Goal: Task Accomplishment & Management: Use online tool/utility

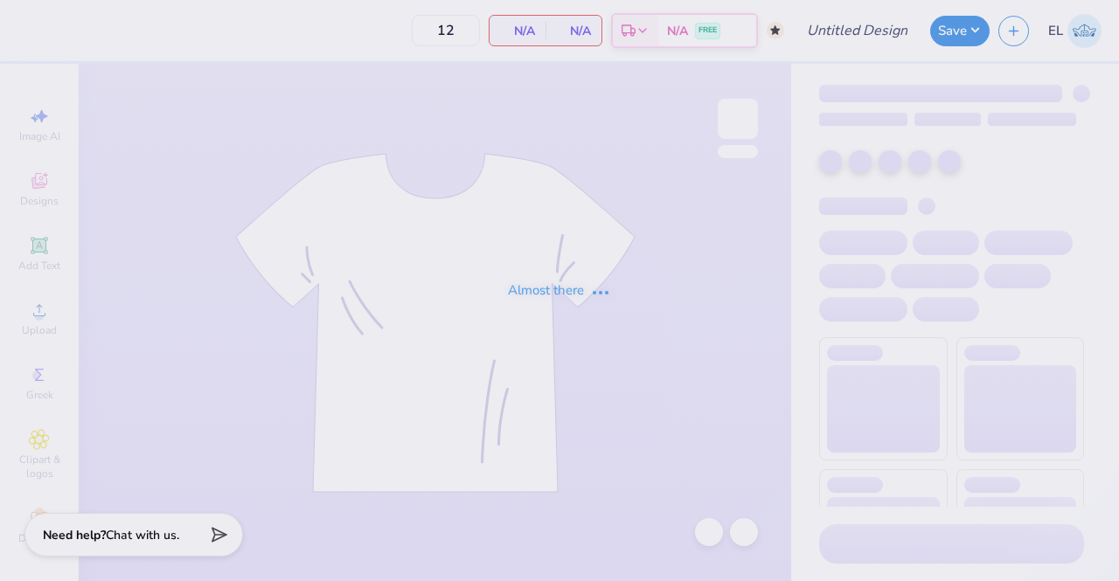
type input "50"
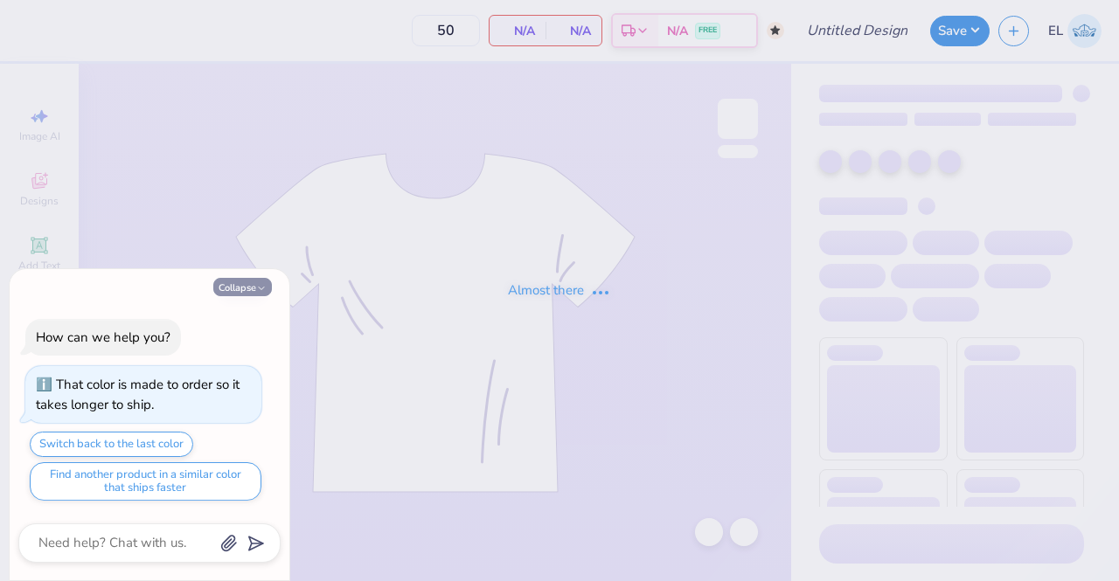
click at [261, 288] on icon "button" at bounding box center [261, 288] width 10 height 10
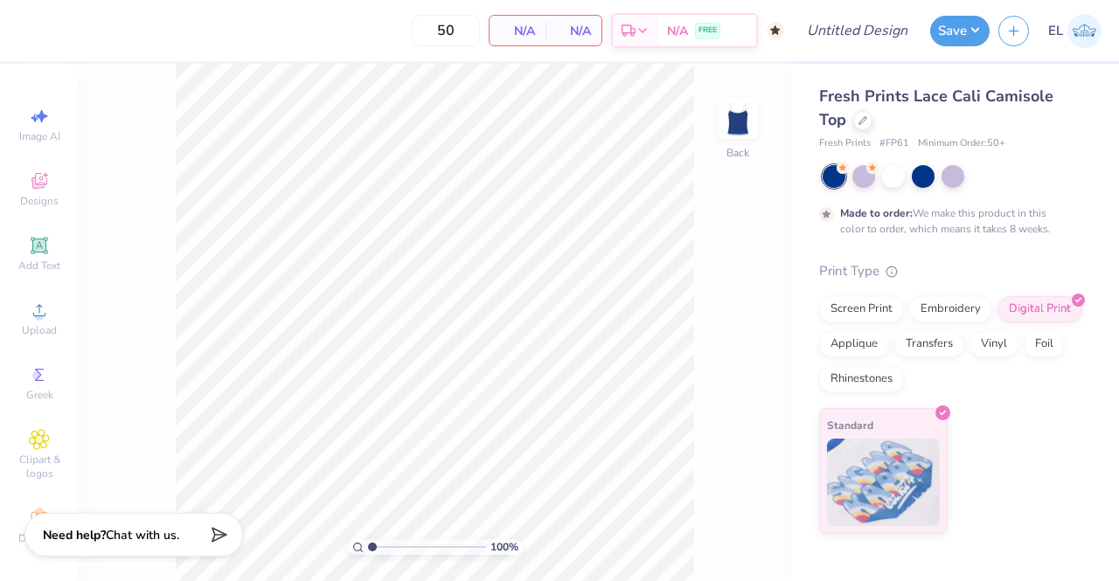
type textarea "x"
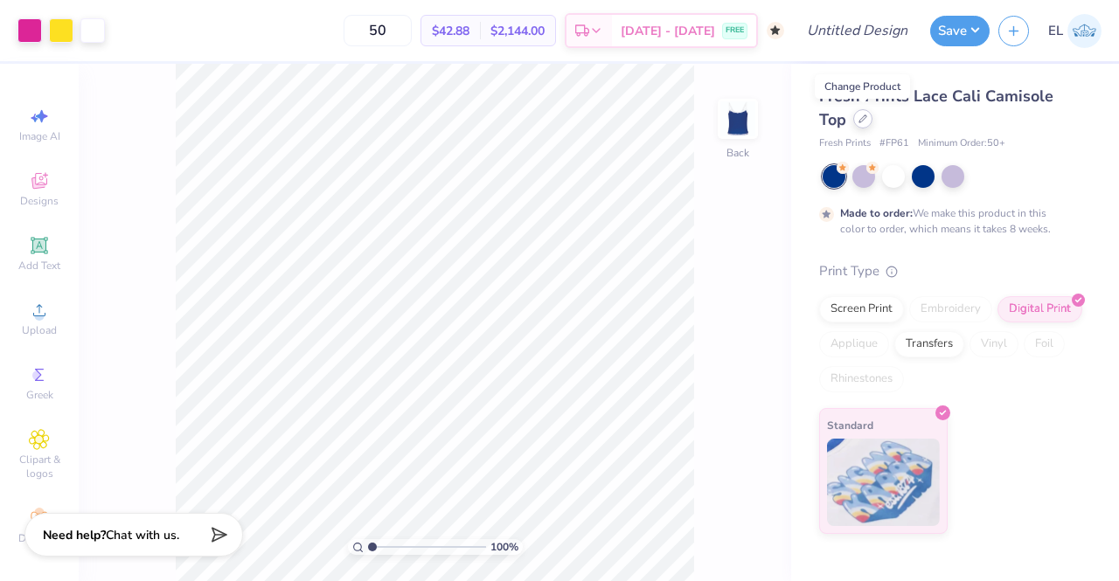
click at [863, 120] on icon at bounding box center [863, 118] width 7 height 7
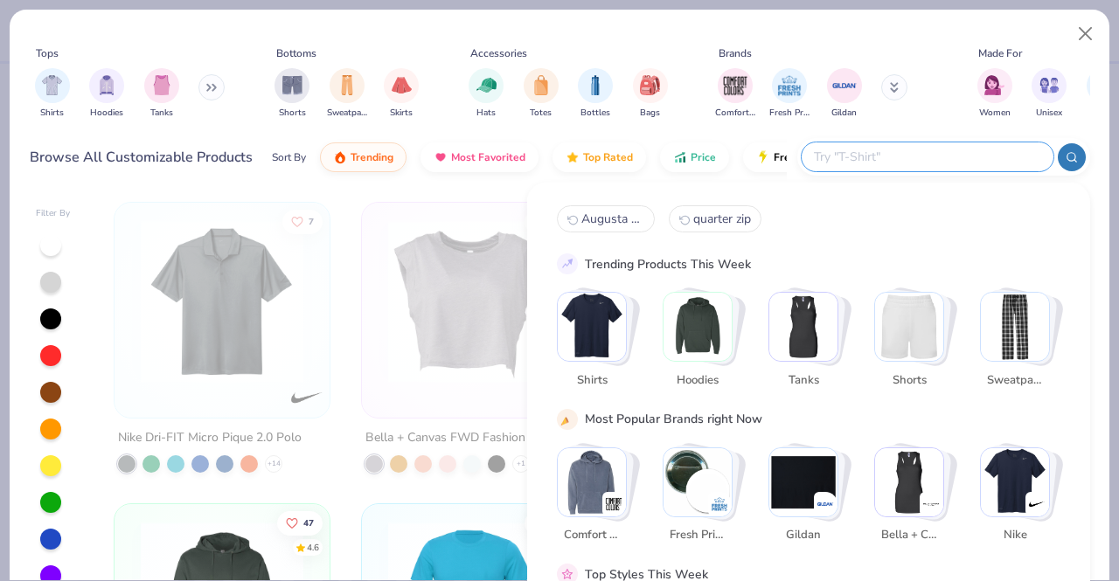
click at [947, 154] on input "text" at bounding box center [926, 157] width 229 height 20
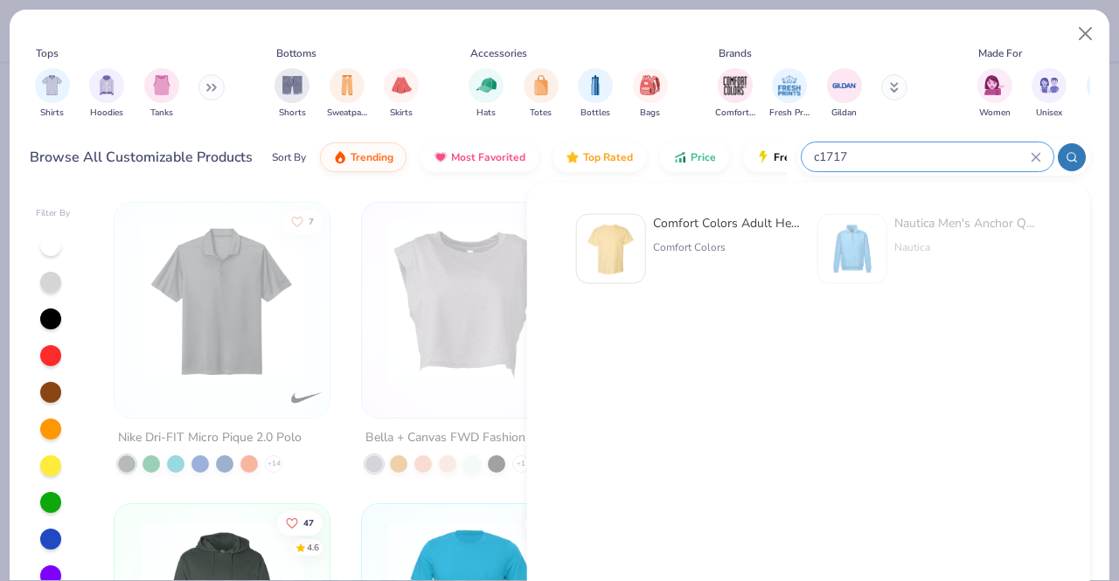
type input "c1717"
click at [744, 220] on div "Comfort Colors Adult Heavyweight T-Shirt" at bounding box center [726, 223] width 147 height 18
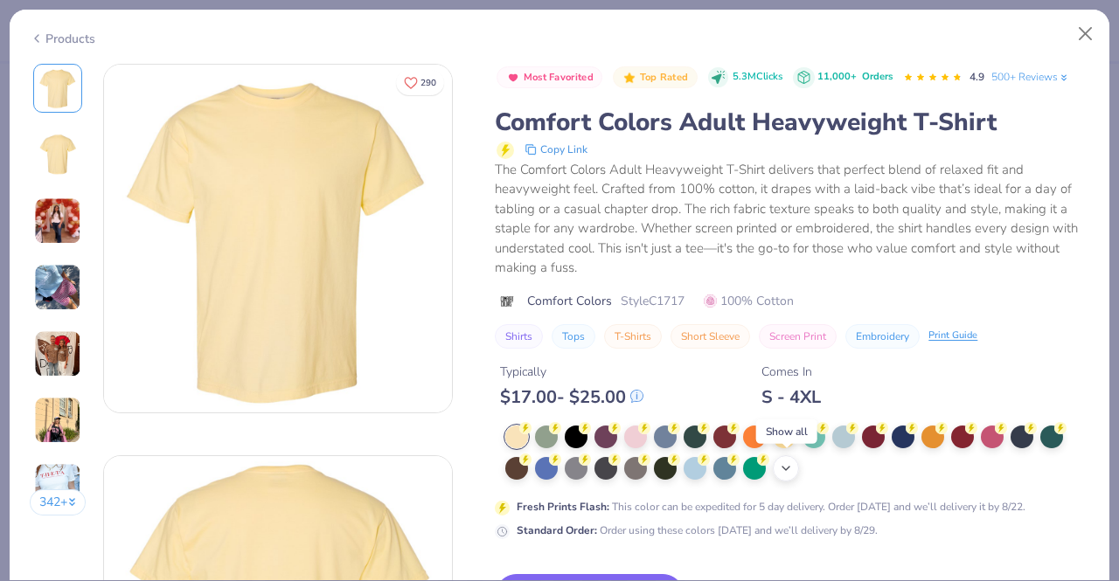
click at [789, 467] on polyline at bounding box center [786, 468] width 7 height 3
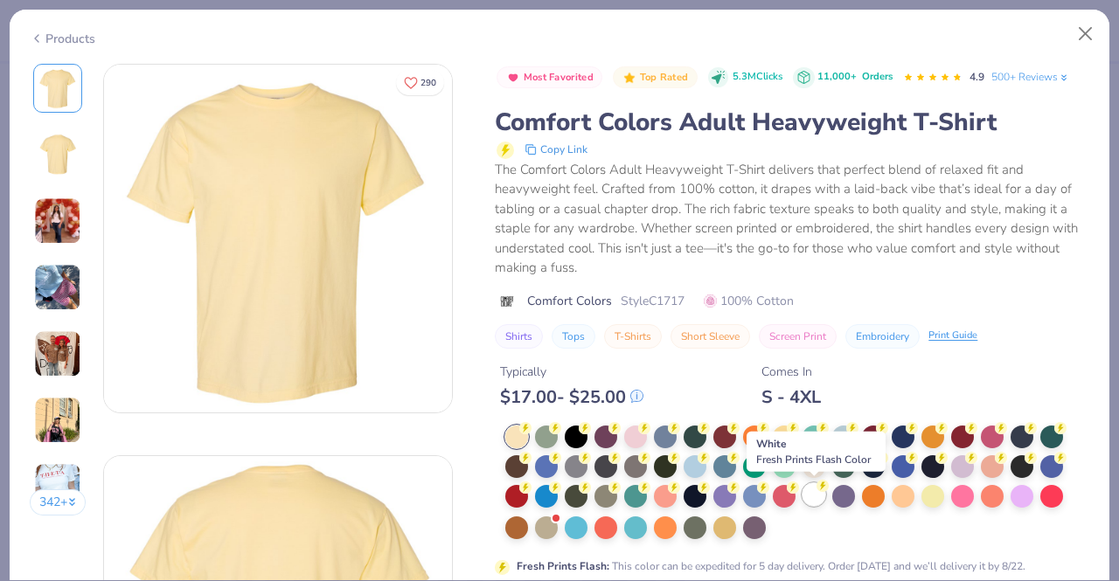
click at [810, 498] on div at bounding box center [814, 495] width 23 height 23
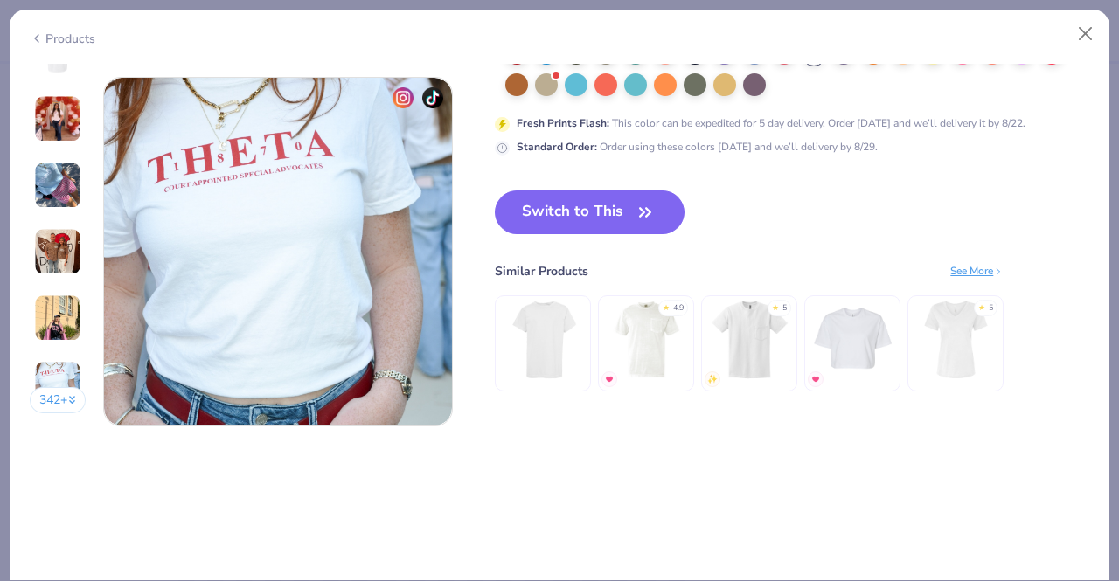
scroll to position [2336, 0]
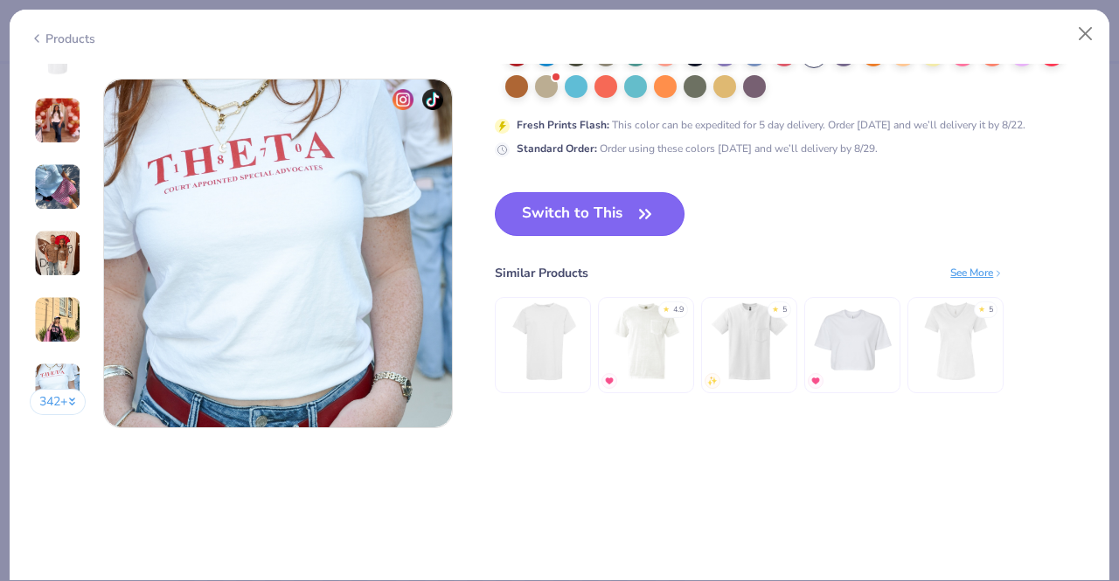
click at [629, 217] on button "Switch to This" at bounding box center [590, 214] width 190 height 44
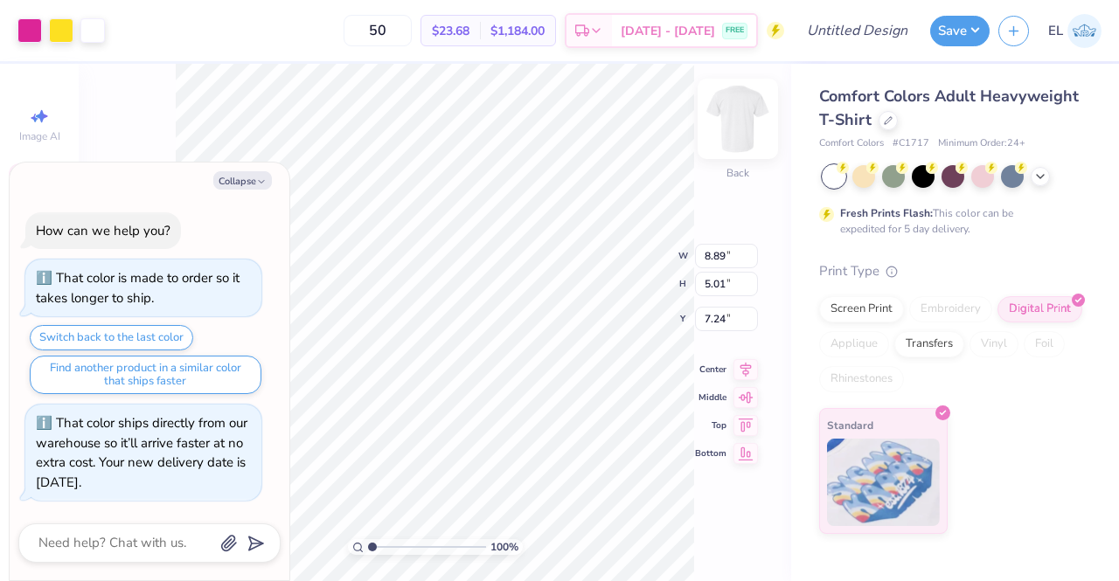
click at [736, 115] on img at bounding box center [738, 119] width 70 height 70
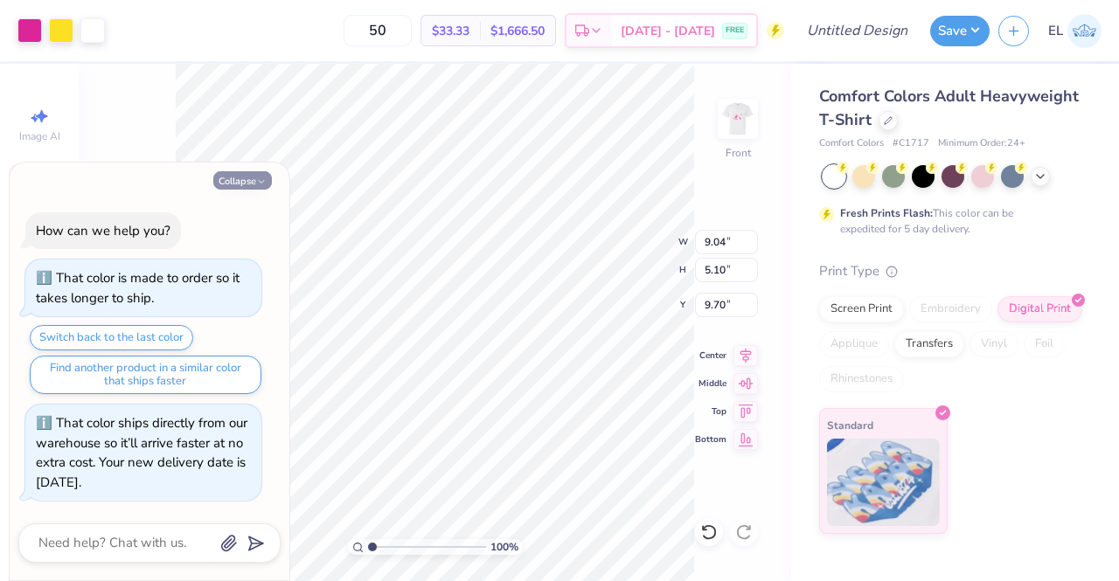
click at [249, 184] on button "Collapse" at bounding box center [242, 180] width 59 height 18
type textarea "x"
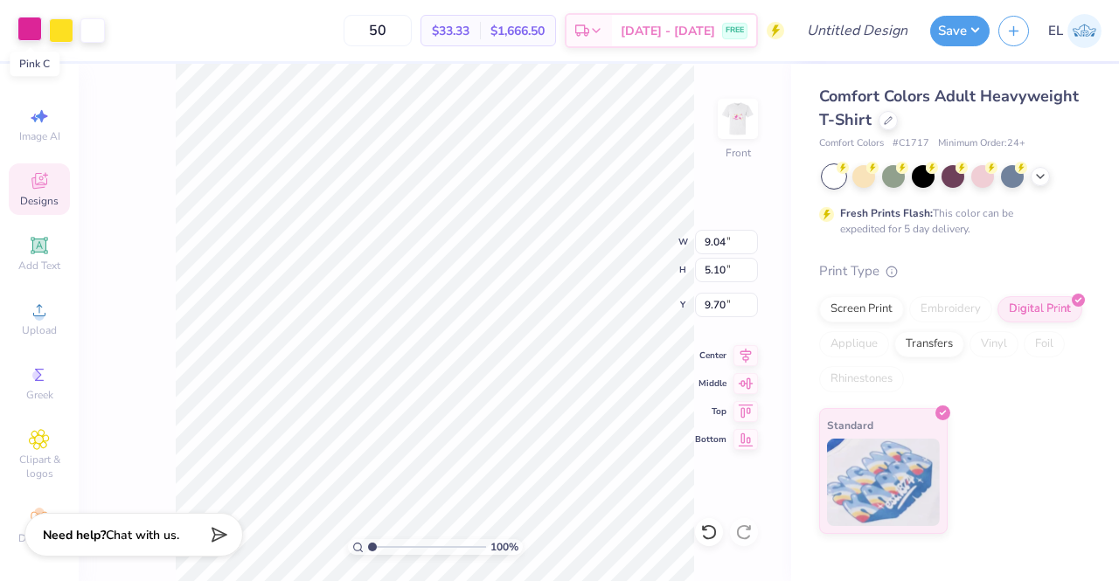
click at [23, 28] on div at bounding box center [29, 29] width 24 height 24
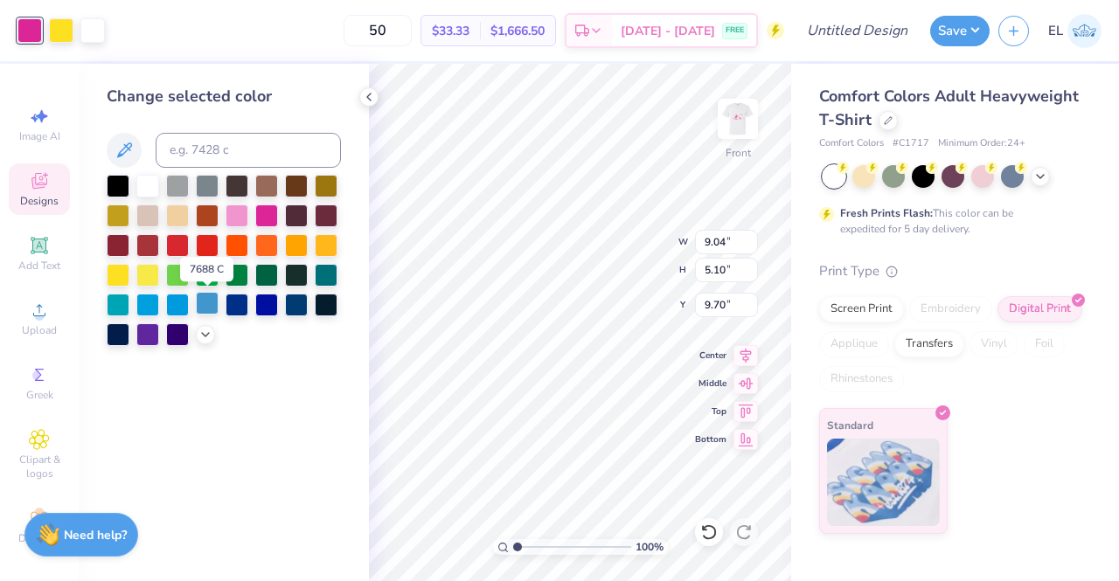
click at [206, 305] on div at bounding box center [207, 303] width 23 height 23
click at [63, 39] on div at bounding box center [61, 29] width 24 height 24
click at [271, 307] on div at bounding box center [266, 303] width 23 height 23
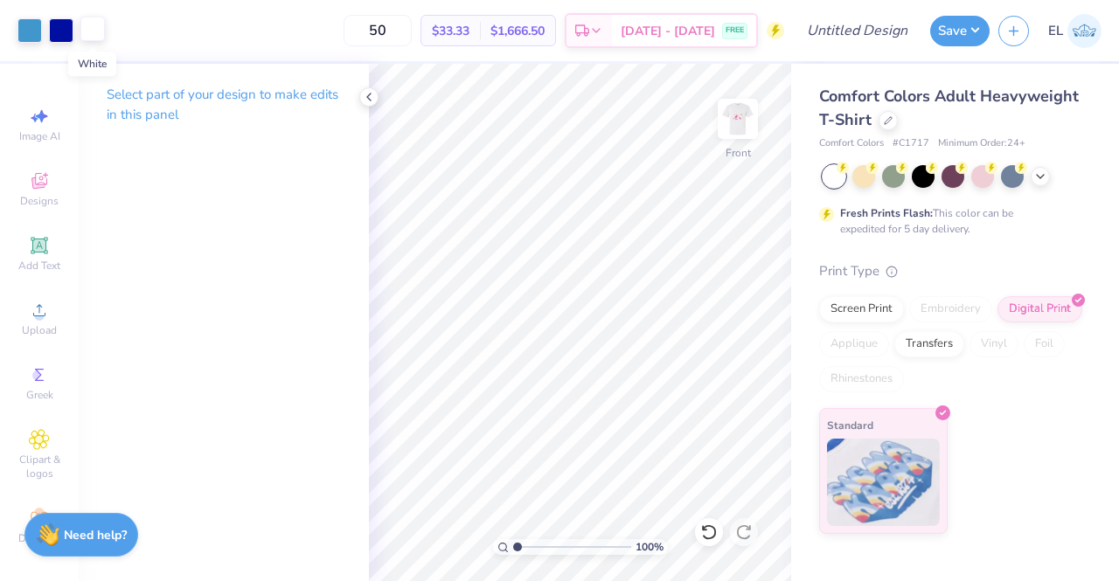
click at [98, 32] on div at bounding box center [92, 29] width 24 height 24
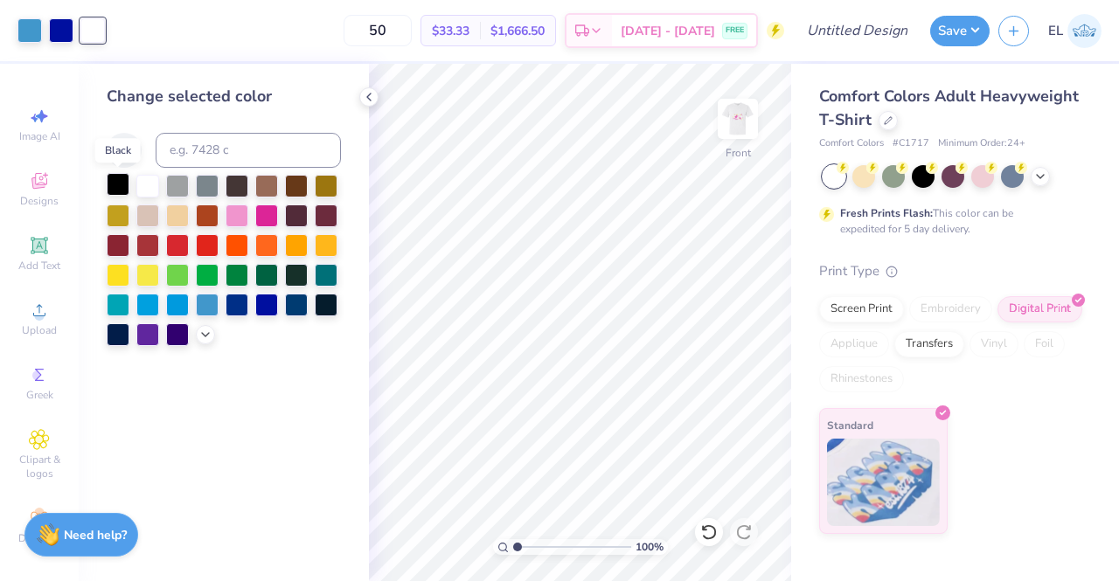
click at [116, 185] on div at bounding box center [118, 184] width 23 height 23
click at [149, 184] on div at bounding box center [147, 184] width 23 height 23
click at [858, 172] on div at bounding box center [864, 175] width 23 height 23
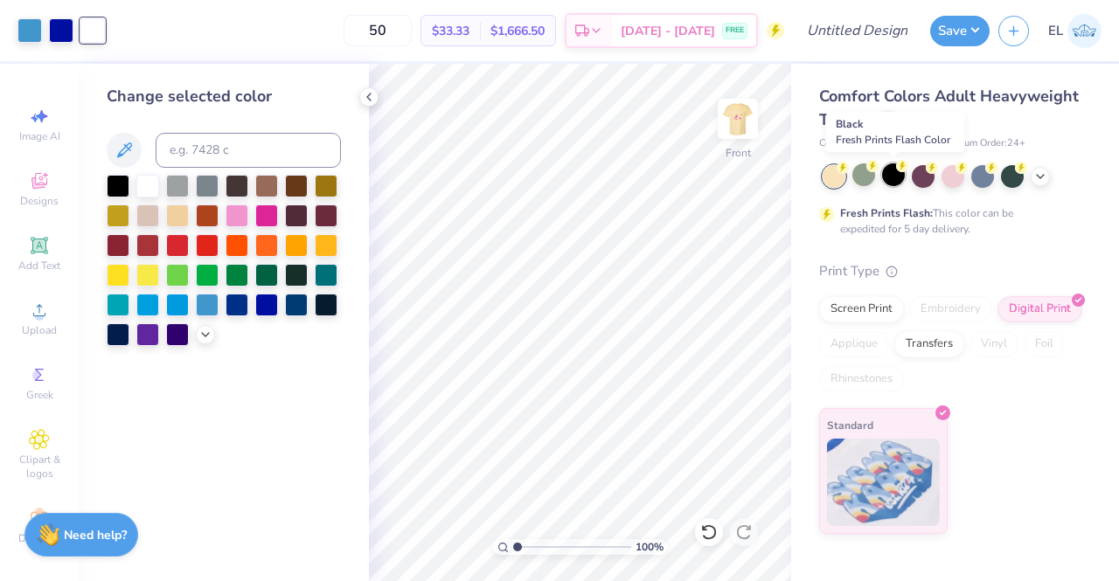
click at [901, 174] on div at bounding box center [893, 175] width 23 height 23
click at [929, 181] on div at bounding box center [923, 175] width 23 height 23
click at [1040, 178] on icon at bounding box center [1041, 175] width 14 height 14
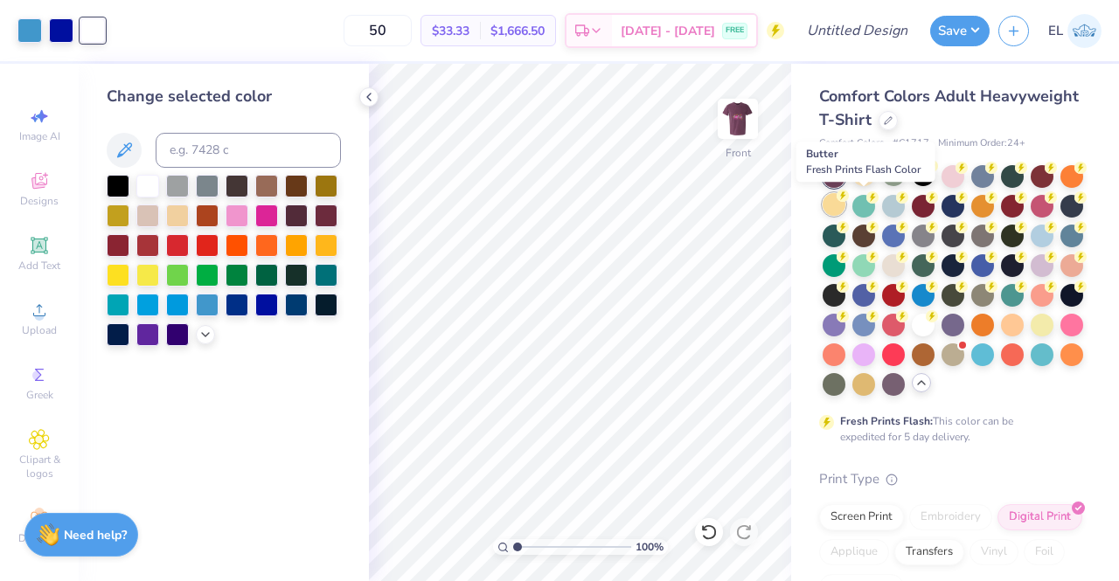
click at [846, 204] on div at bounding box center [834, 204] width 23 height 23
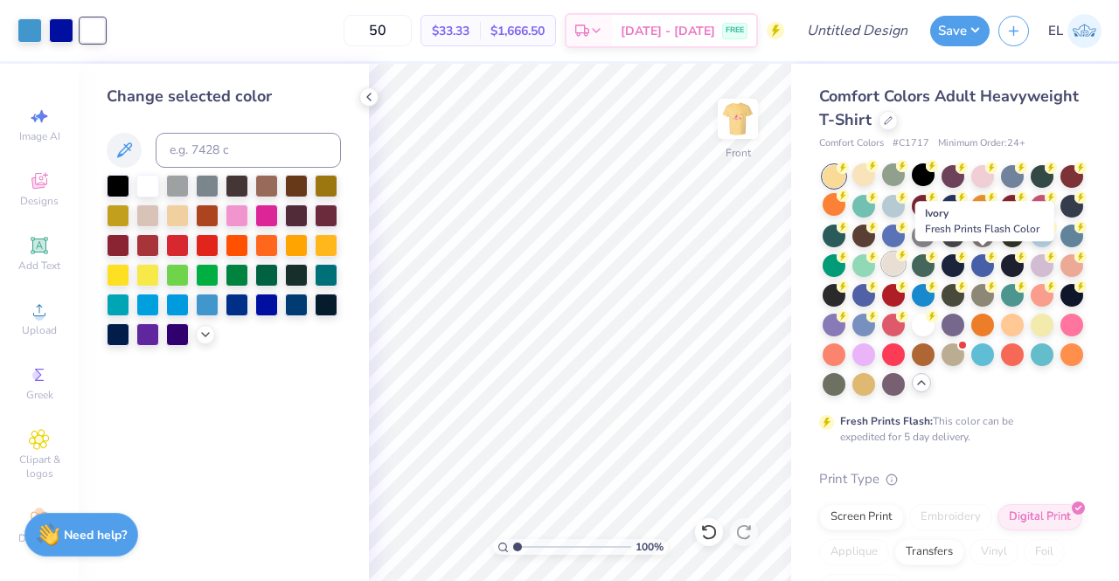
click at [905, 263] on div at bounding box center [893, 264] width 23 height 23
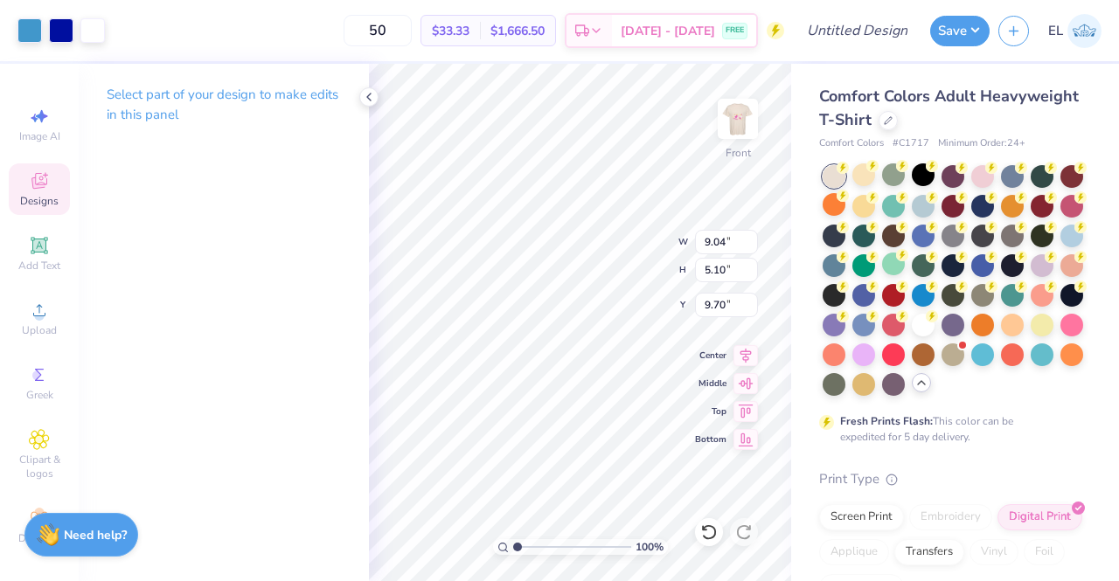
type input "3.00"
type input "12.70"
type input "7.16"
type input "4.11"
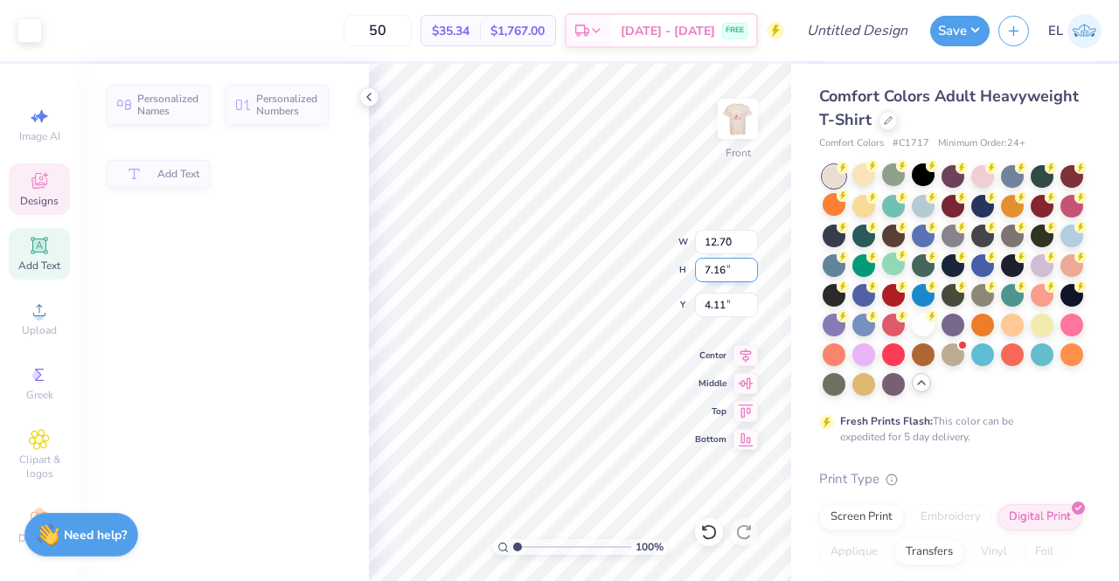
type input "2.39"
type input "3.03"
type input "6.60"
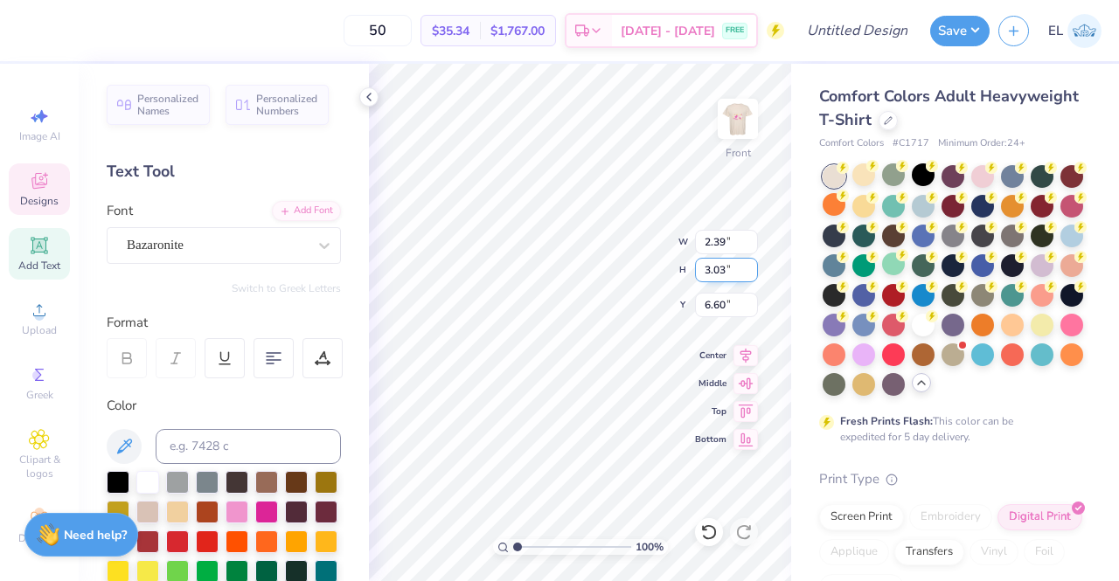
type input "2.49"
type input "5.79"
drag, startPoint x: 517, startPoint y: 546, endPoint x: 539, endPoint y: 545, distance: 21.9
type input "2.87"
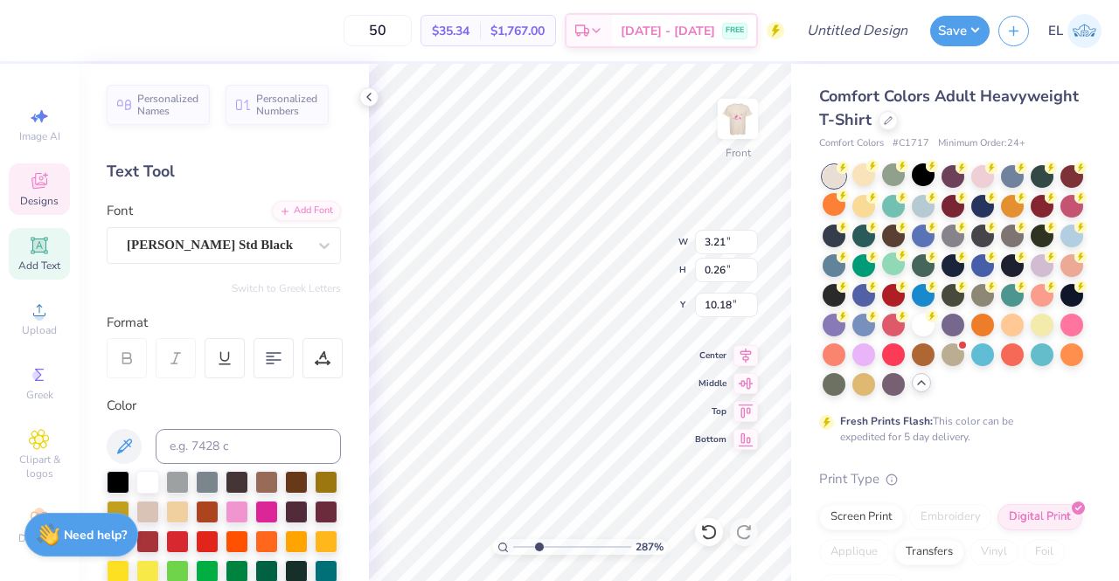
click at [539, 545] on input "range" at bounding box center [572, 548] width 118 height 16
type textarea "[US_STATE] Students"
type input "2.51"
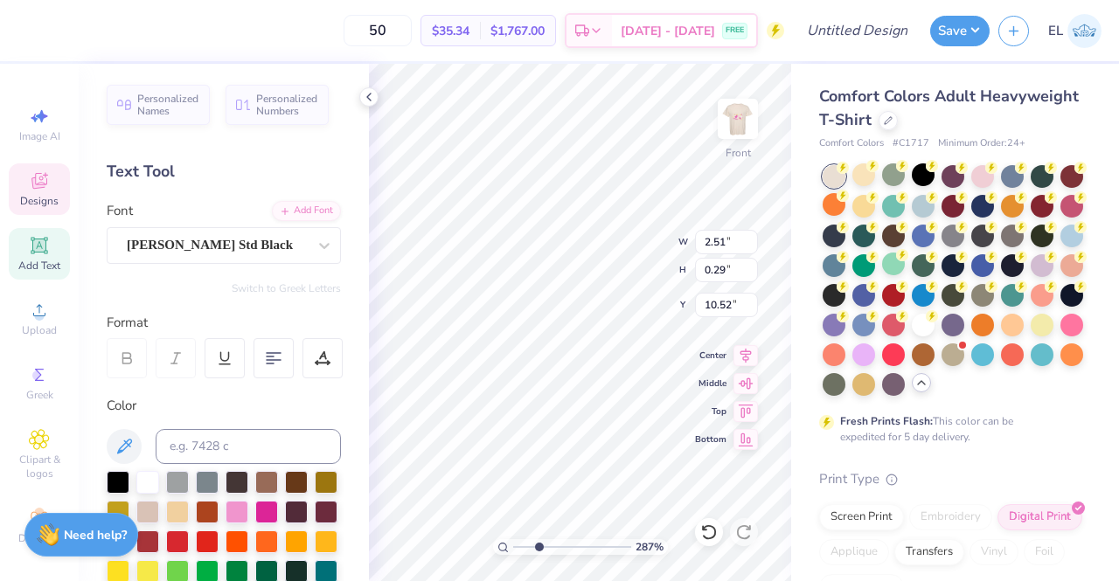
type input "0.29"
type input "10.52"
type textarea "Accounting Council 2025"
type input "3.17"
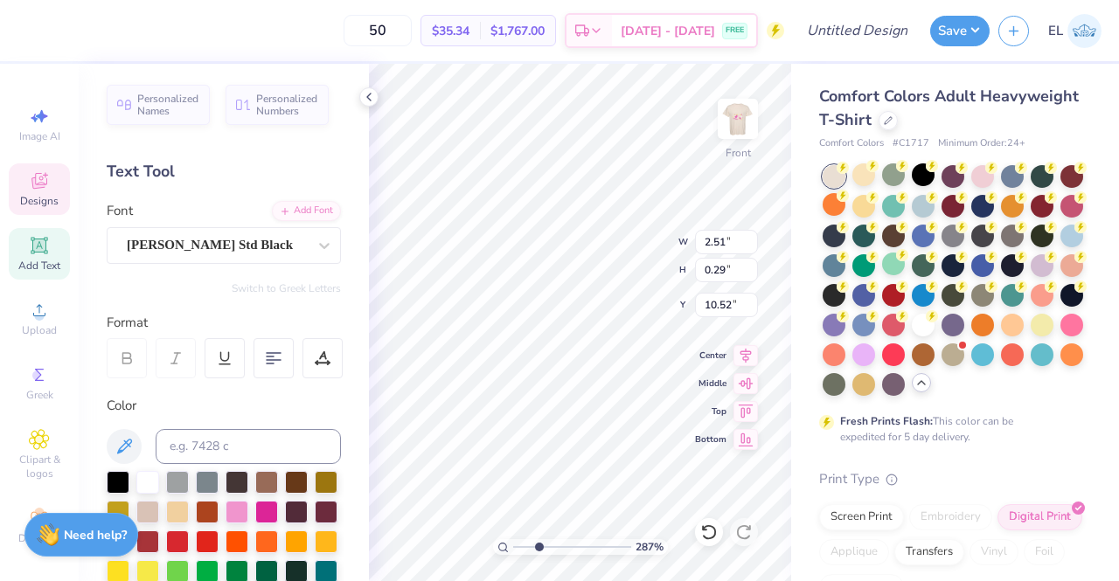
type input "0.26"
type input "10.18"
type textarea "[US_STATE] Students Of"
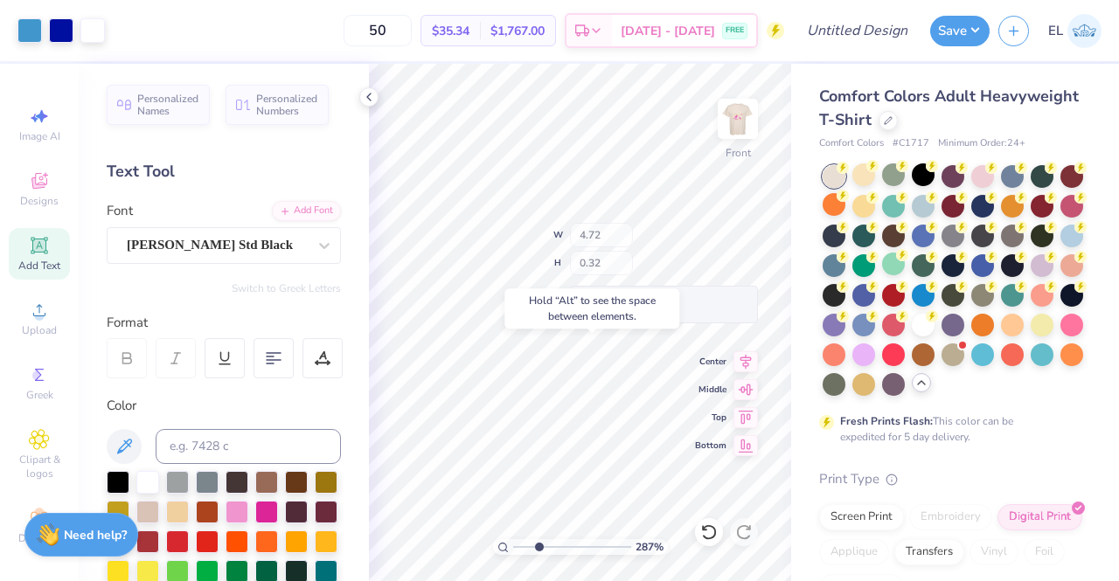
type input "10.44"
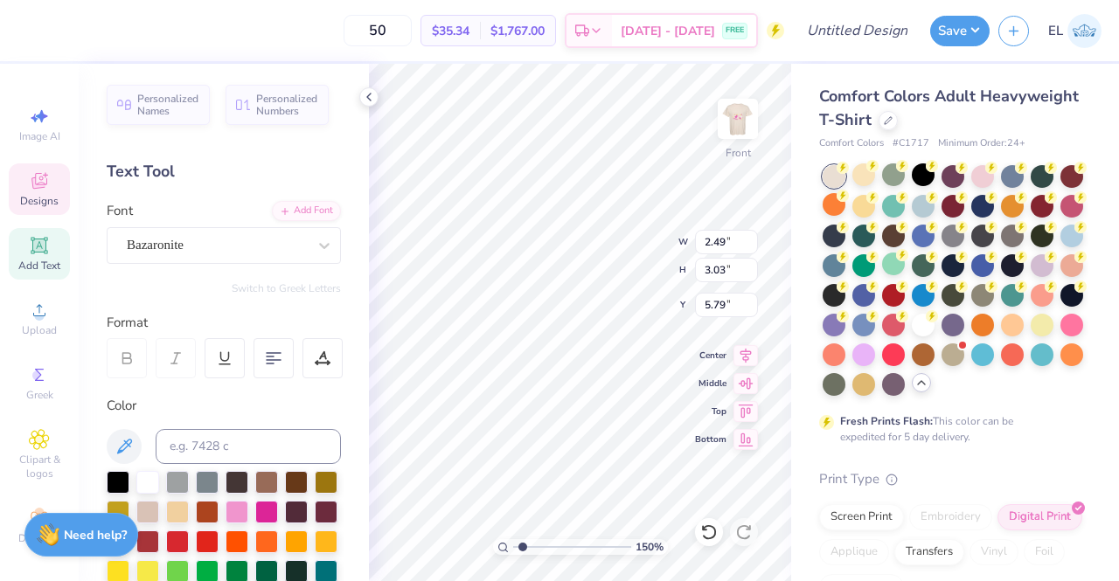
scroll to position [14, 2]
type input "1.4997924726004"
type textarea "FC"
type input "1.4997924726004"
type textarea "F"
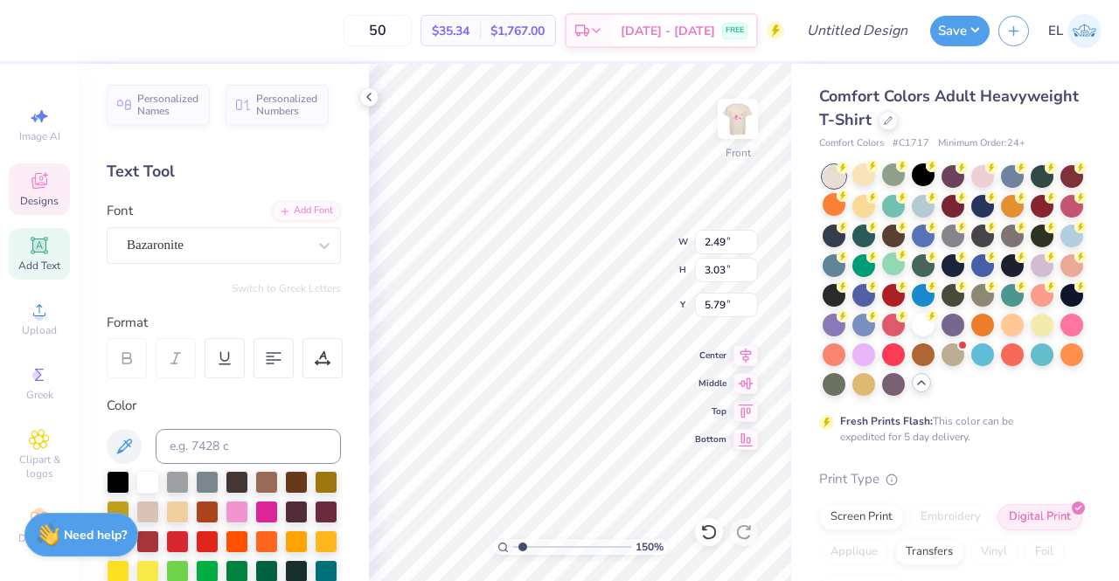
type input "1.4997924726004"
type input "2.39"
type input "6.60"
type input "1.4997924726004"
type textarea "HS"
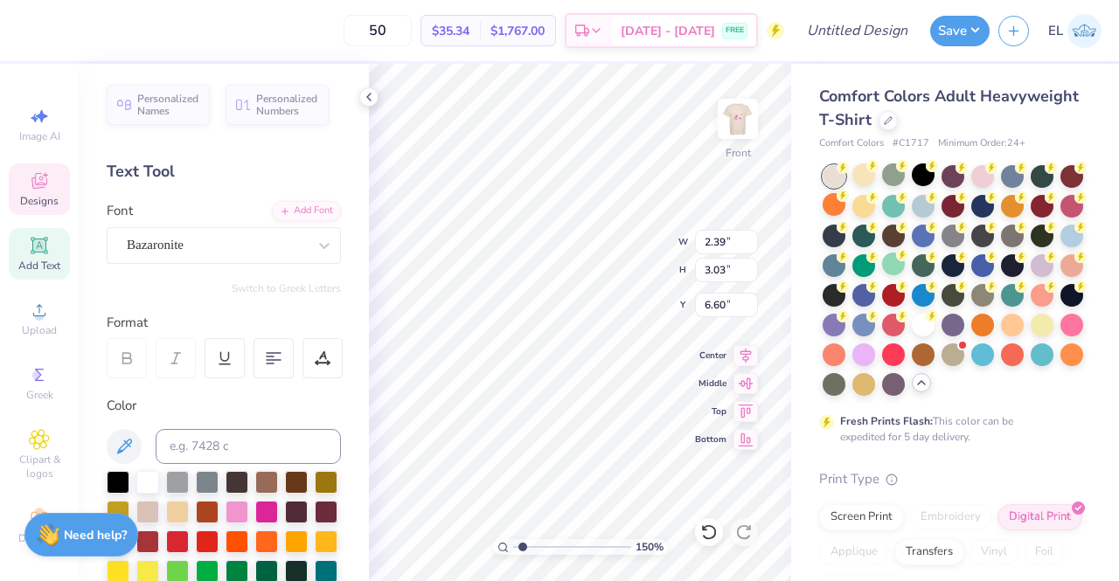
type input "1.4997924726004"
type textarea "S"
type input "1.4997924726004"
type input "1.66"
type input "2.95"
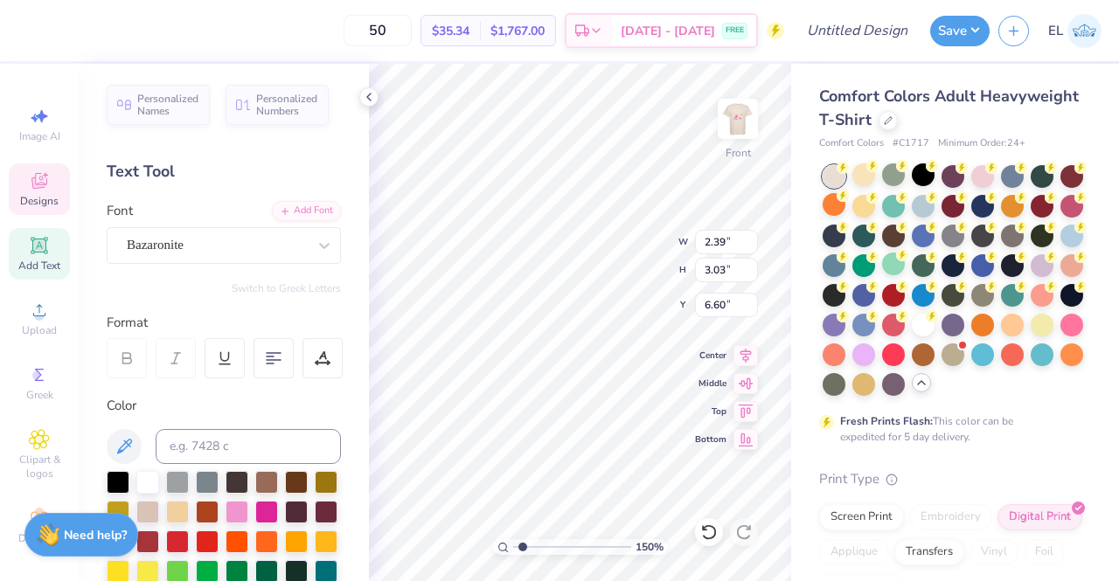
type input "5.58"
type input "1.4997924726004"
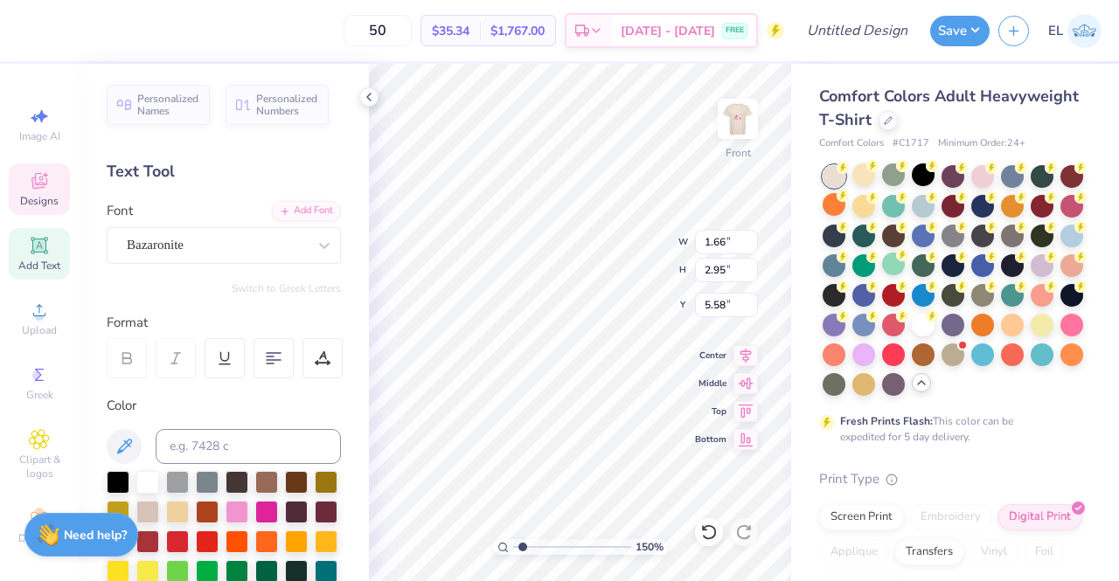
type textarea "O"
type input "1.4997924726004"
type input "2.40"
type input "3.00"
type input "6.31"
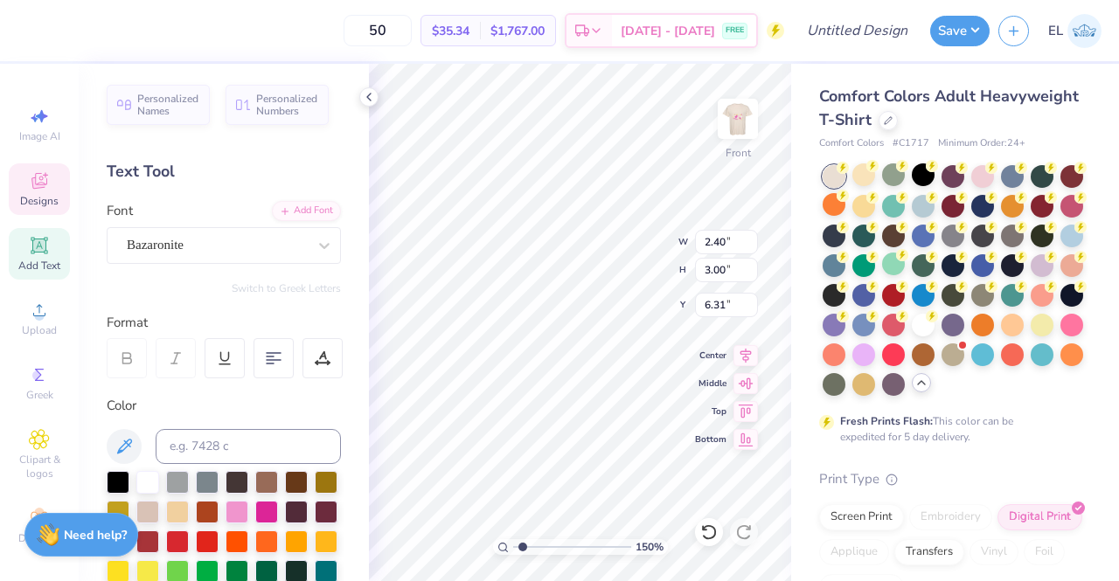
type input "1.4997924726004"
type textarea "A"
type input "1.4997924726004"
type input "2.31"
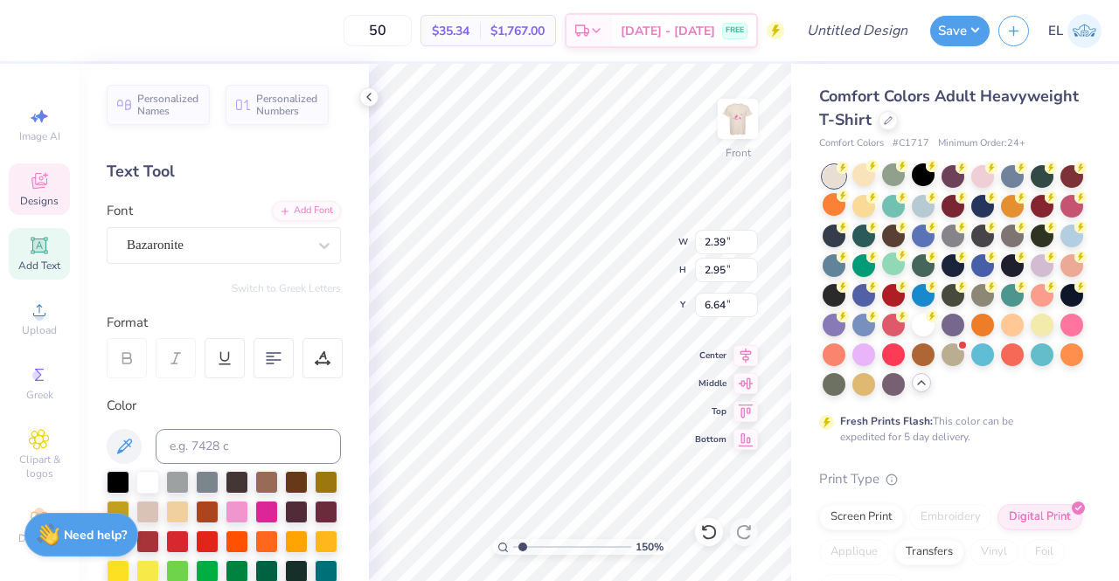
type input "5.58"
type input "1.4997924726004"
type input "2.40"
type input "3.00"
type input "6.37"
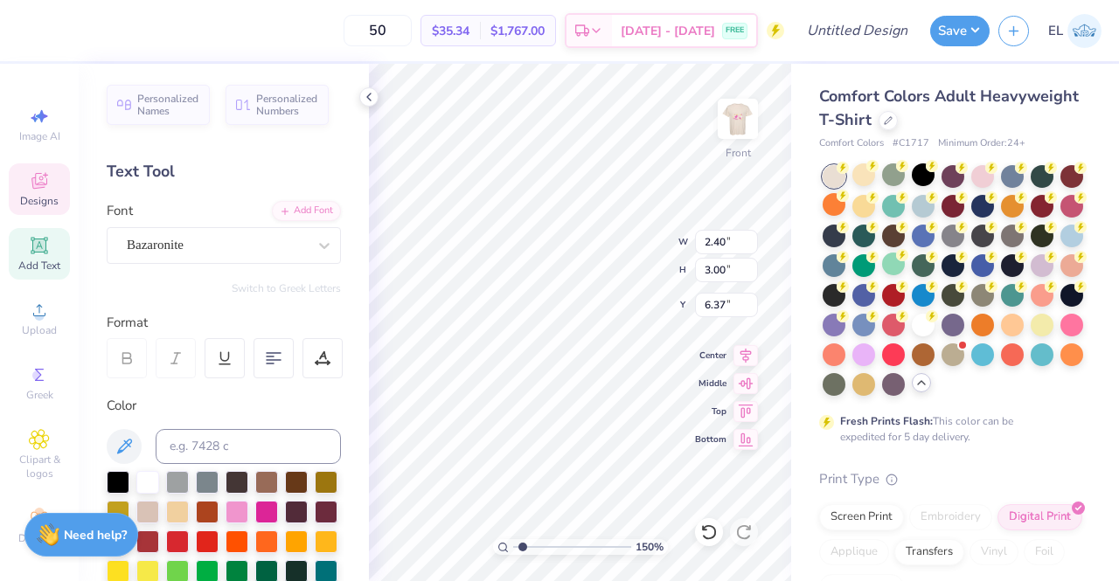
type input "1.4997924726004"
type input "6.82"
type input "1.4997924726004"
type textarea "C"
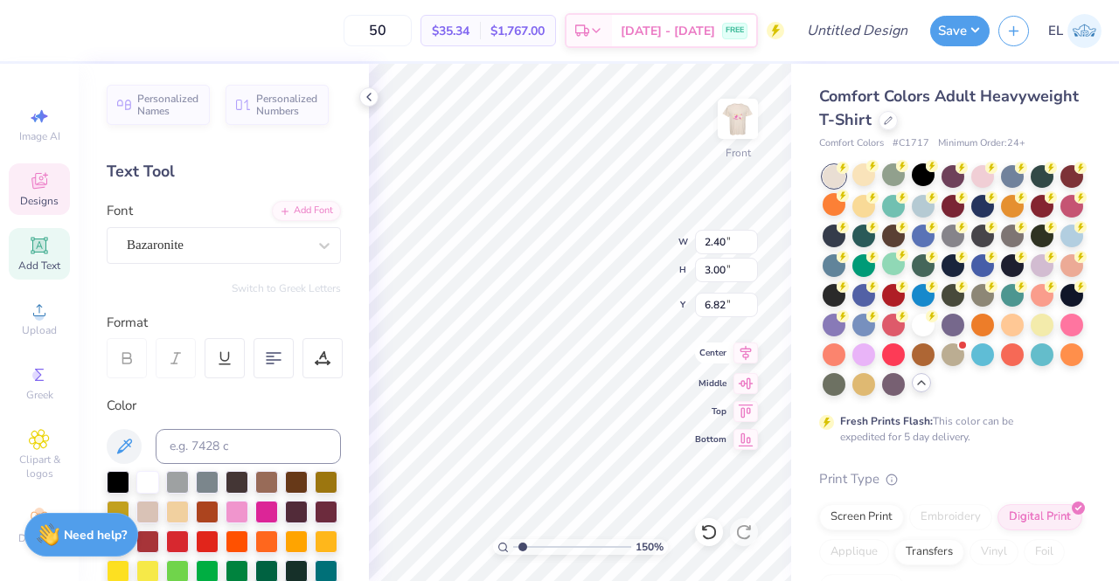
type input "1.4997924726004"
type input "6.76"
type input "1.4997924726004"
type input "4.84"
type input "1.4997924726004"
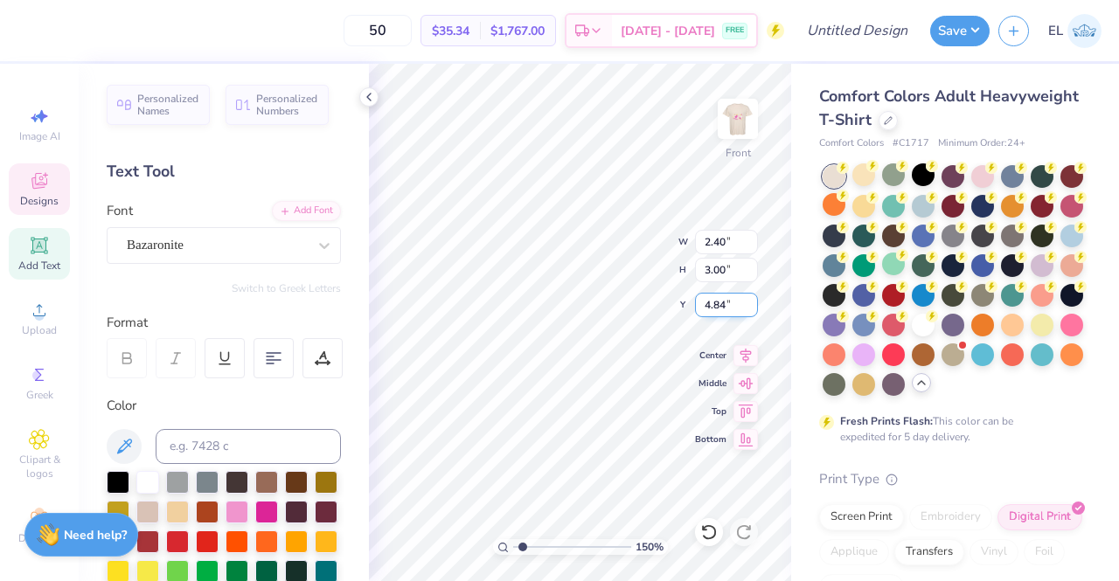
type input "10.75"
type input "1.4997924726004"
type input "2.17"
type input "3.20"
type input "5.71"
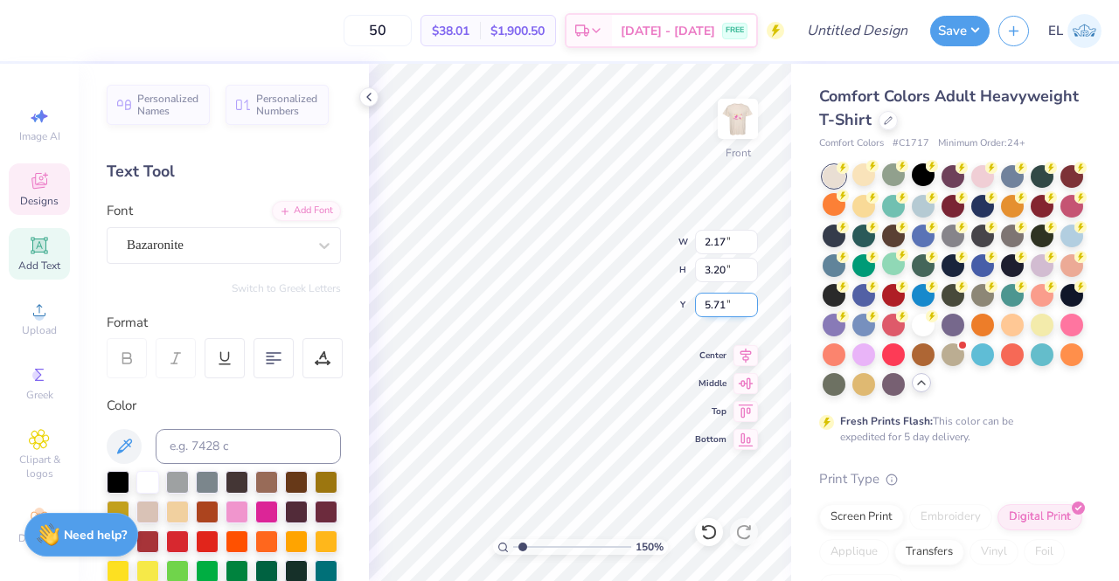
type input "1.4997924726004"
type input "2.39"
type input "2.95"
type input "6.61"
type input "1.4997924726004"
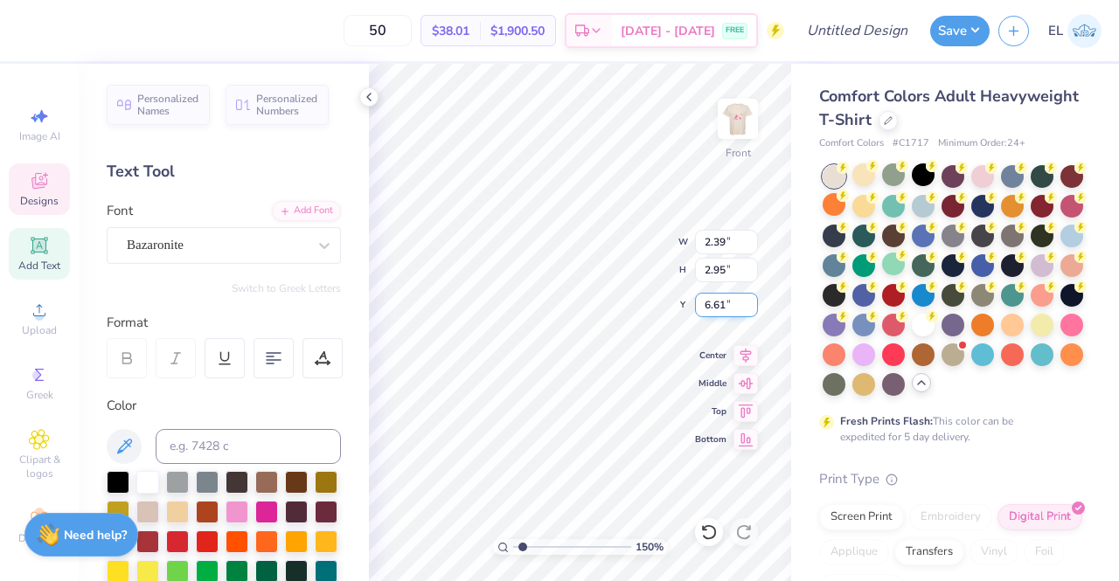
type input "2.17"
type input "3.20"
type input "5.71"
type input "1.4997924726004"
type input "2.31"
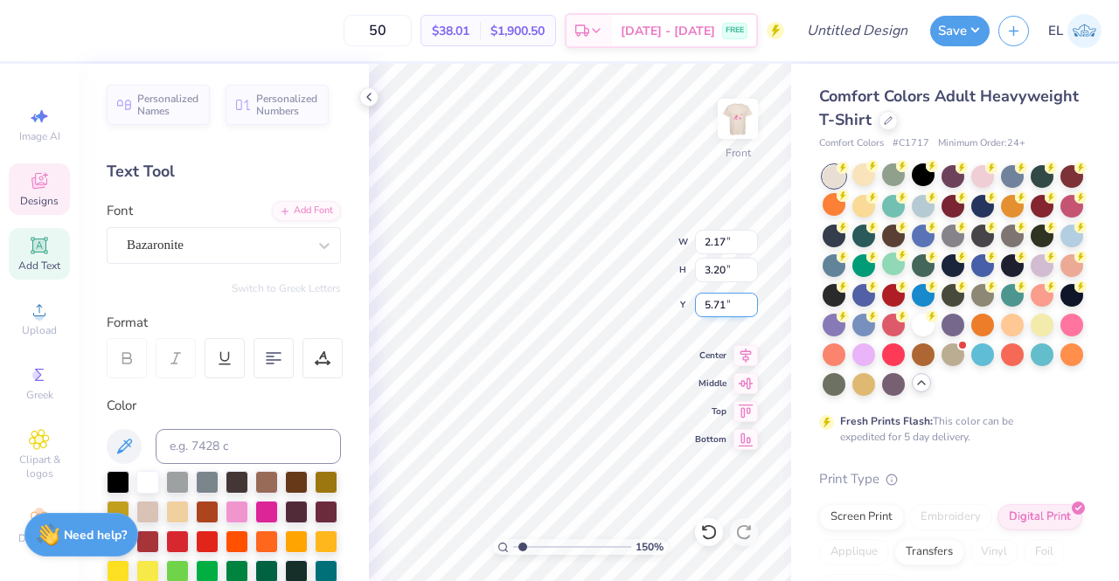
type input "2.95"
type input "5.36"
type input "1.4997924726004"
type input "2.39"
type input "6.61"
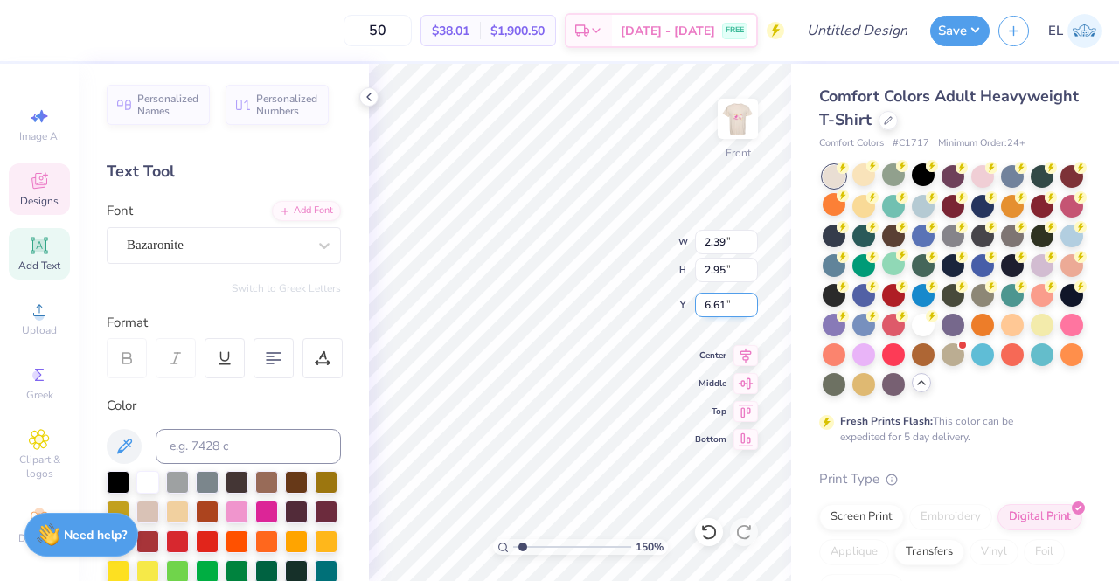
type input "1.4997924726004"
type input "2.40"
type input "3.00"
type input "6.82"
type input "1.4997924726004"
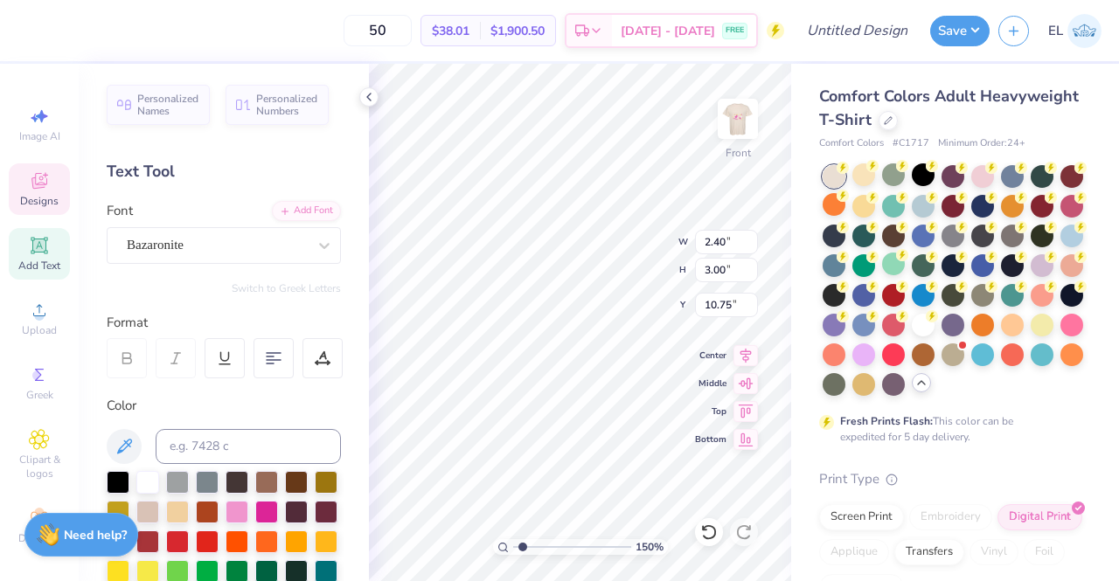
type input "8.07"
type input "1.4997924726004"
type input "1.63"
type input "2.41"
type input "5.82"
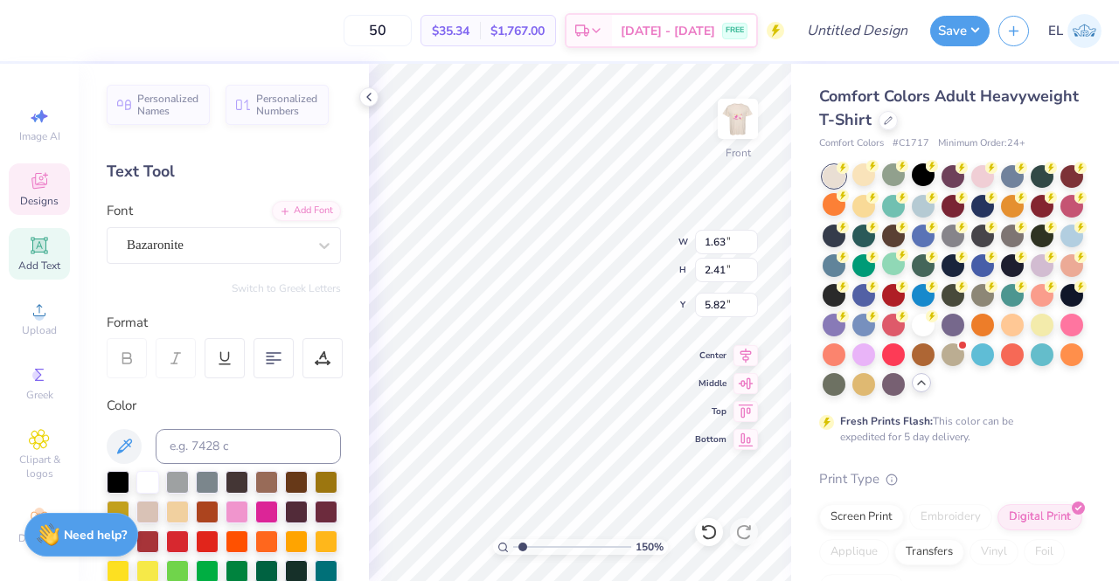
type input "1.4997924726004"
type input "2.39"
type input "2.95"
type input "6.61"
type input "1.4997924726004"
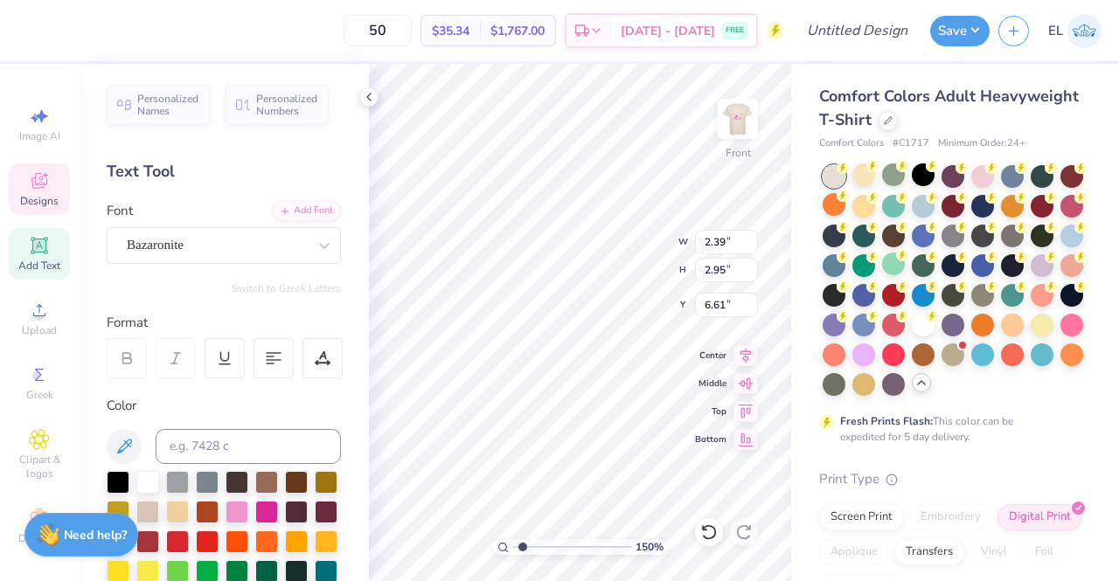
type input "1.71"
type input "2.12"
type input "6.59"
type input "1.4997924726004"
type input "7.01"
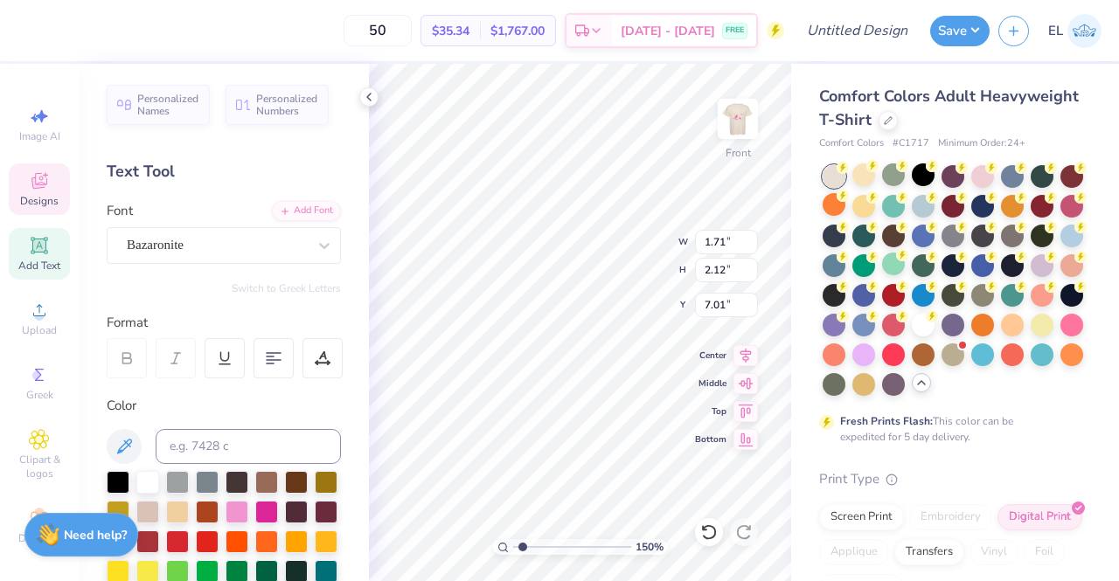
type input "1.4997924726004"
type input "2.31"
type input "2.95"
type input "5.34"
type input "1.4997924726004"
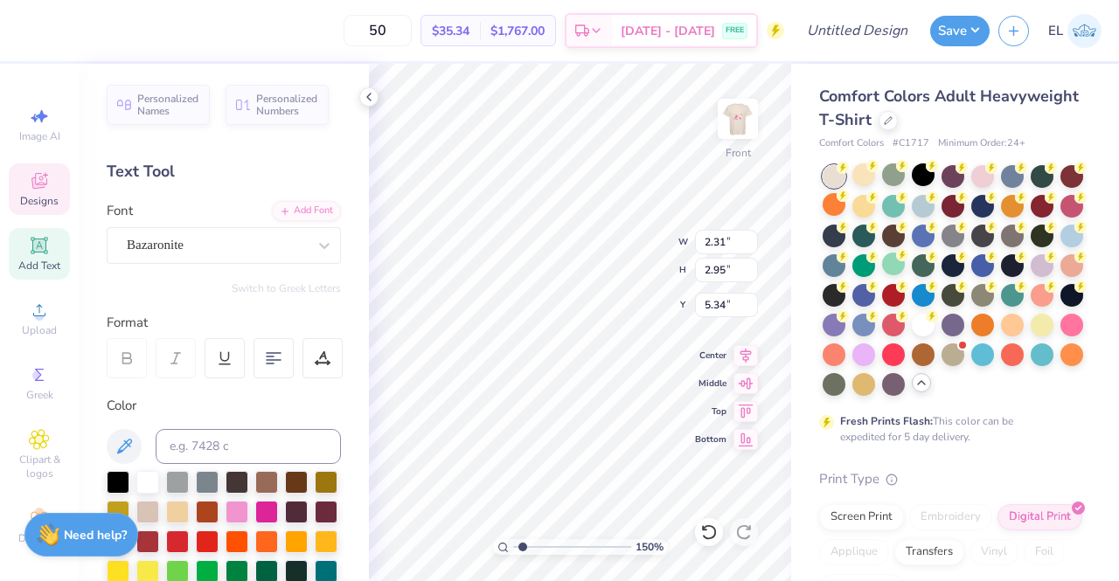
type input "1.75"
type input "2.24"
type input "5.38"
type input "1.4997924726004"
type input "2.40"
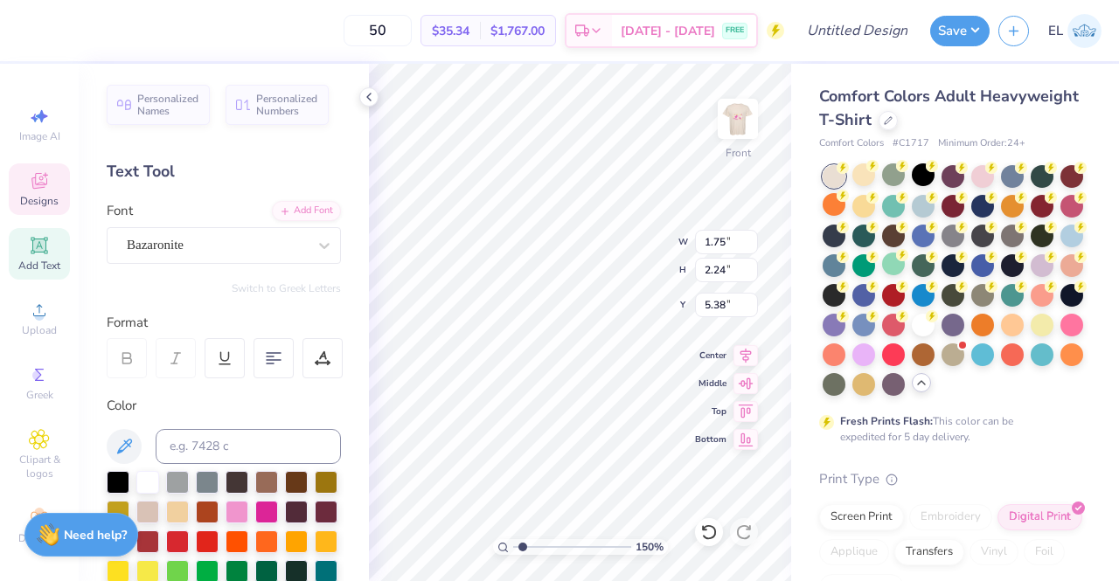
type input "3.00"
type input "5.30"
type input "1.4997924726004"
type input "1.77"
type input "2.21"
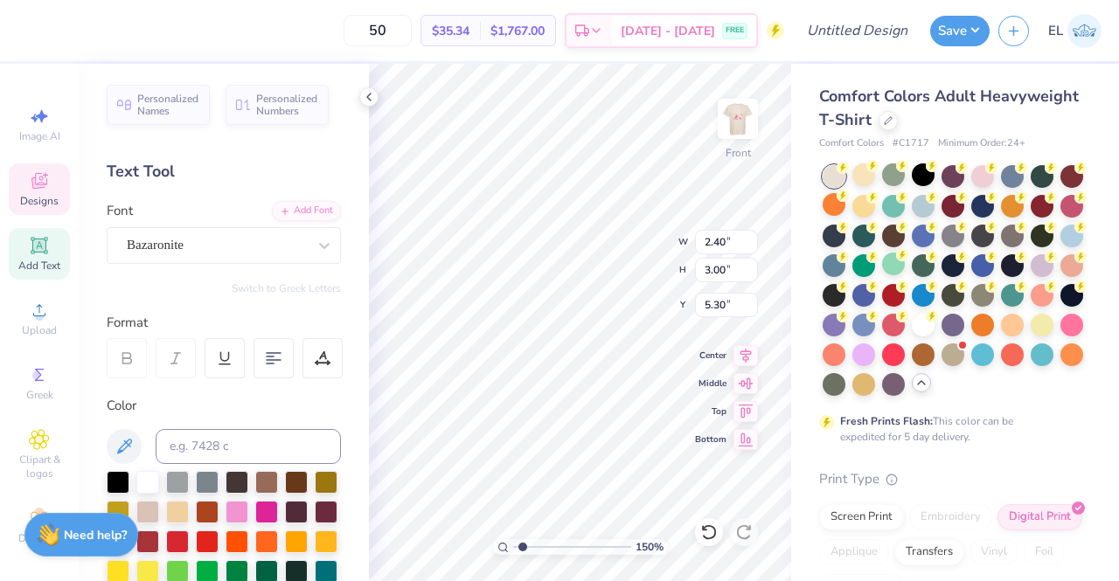
type input "5.26"
type input "1.4997924726004"
type input "2.40"
type input "3.00"
type input "8.07"
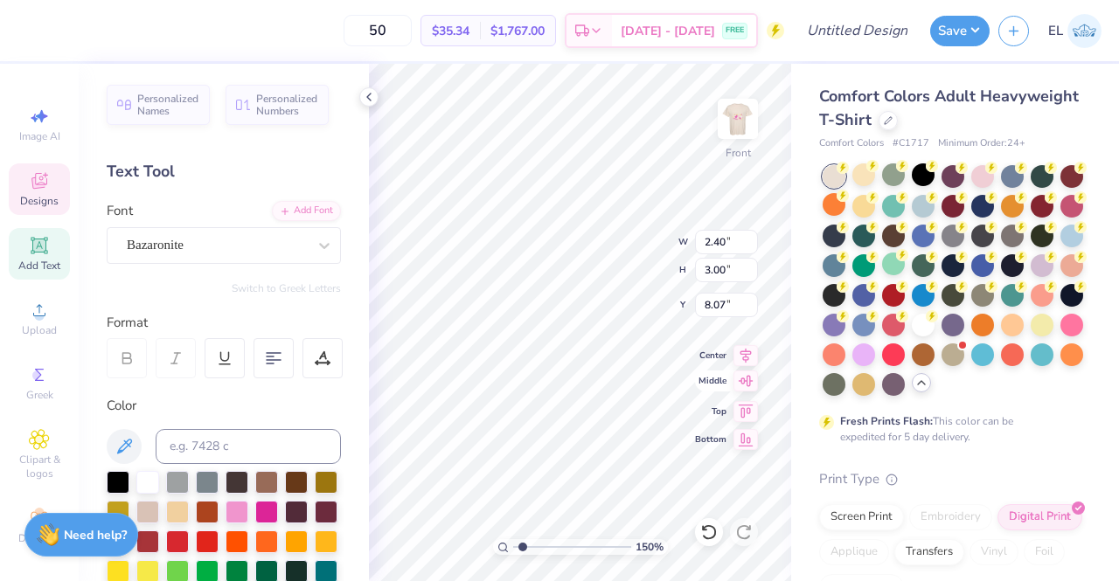
type input "1.4997924726004"
type input "1.73"
type input "2.16"
type input "8.04"
type input "1.4997924726004"
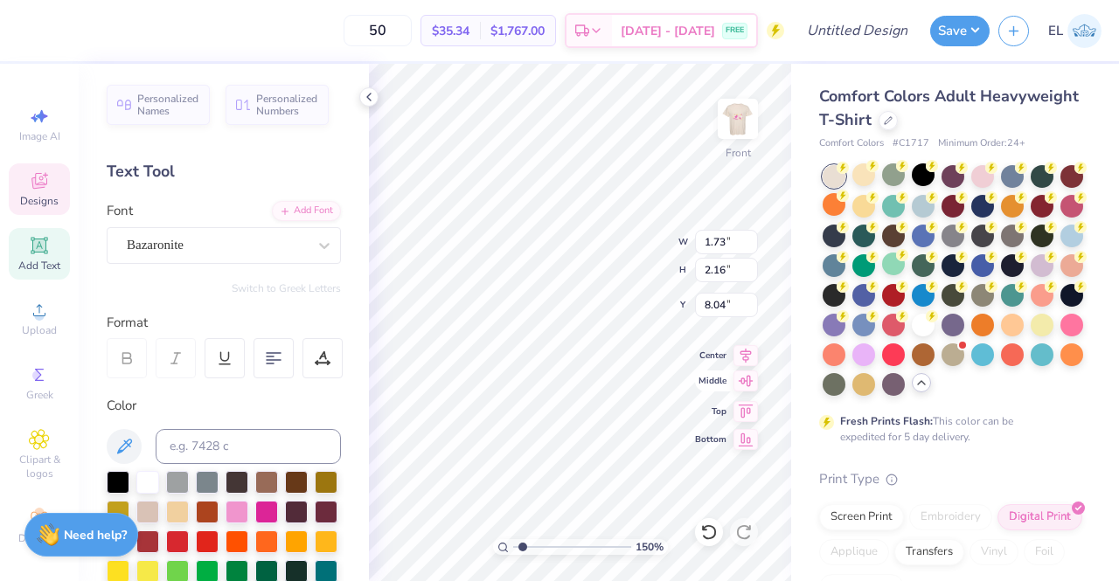
type input "7.82"
type input "1.4997924726004"
type input "1.77"
type input "2.21"
type input "5.60"
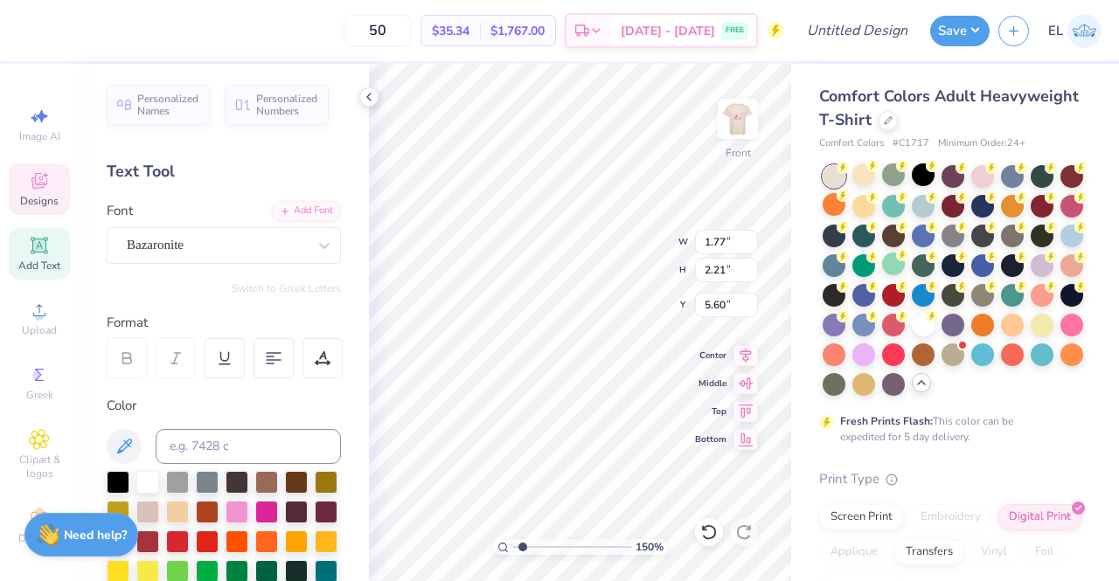
type input "1.4997924726004"
type input "1.93"
type input "2.27"
type input "5.62"
type input "1.4997924726004"
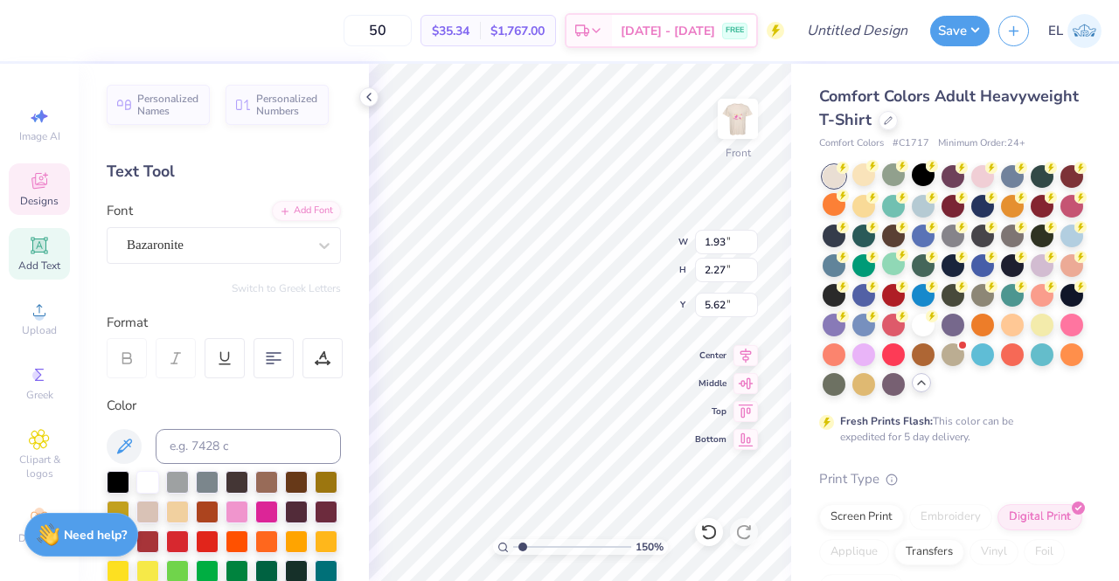
type input "7.29"
type input "1.4997924726004"
type input "1.73"
type input "2.16"
type input "5.66"
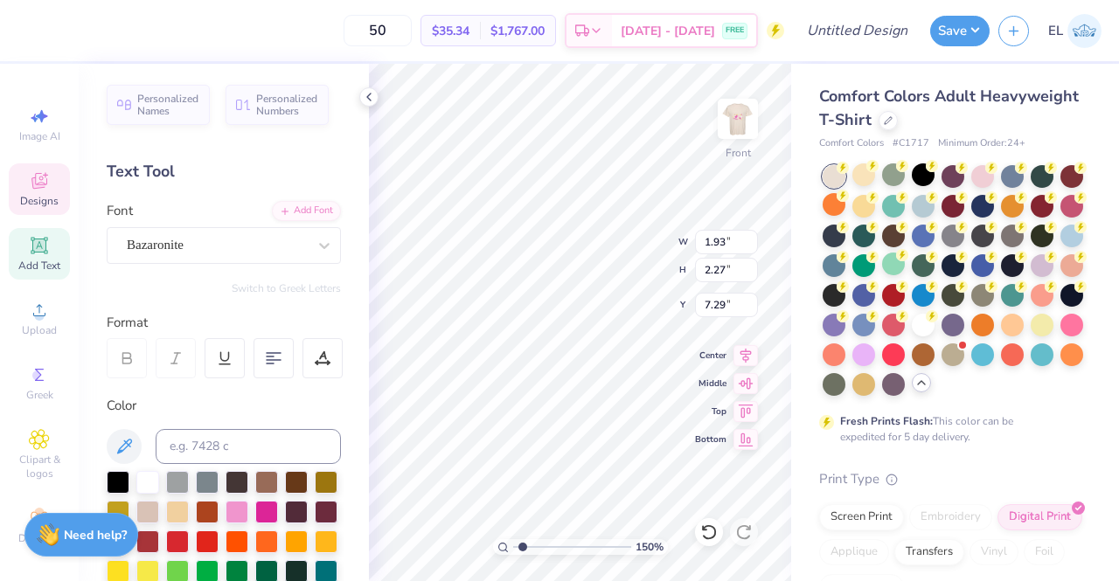
type input "1.4997924726004"
type input "7.17"
type input "1.4997924726004"
type input "1.75"
type input "2.24"
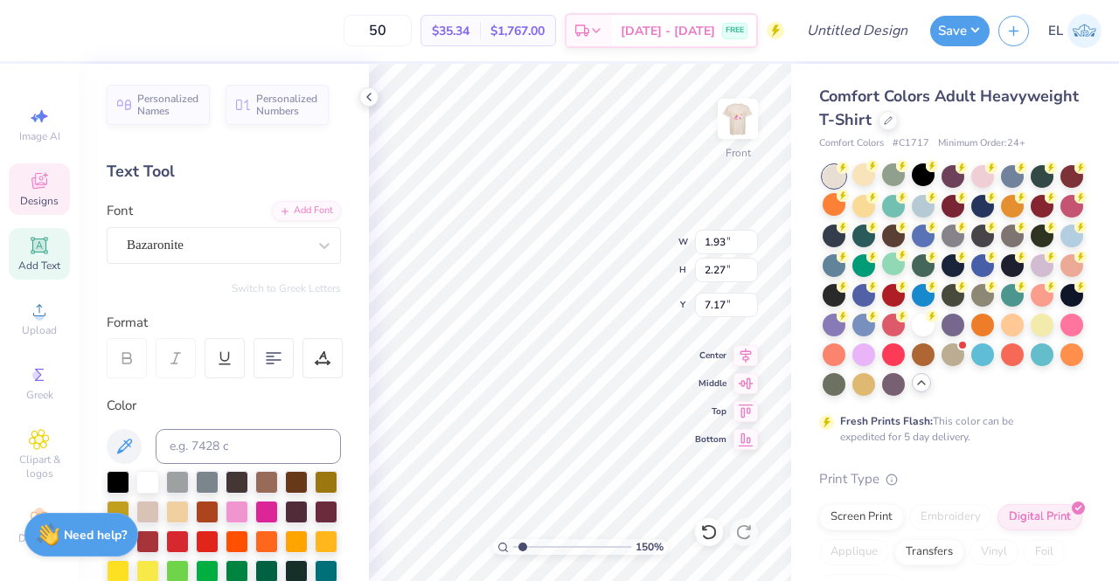
type input "6.05"
type input "1.4997924726004"
type input "5.66"
type input "1.4997924726004"
type input "1.63"
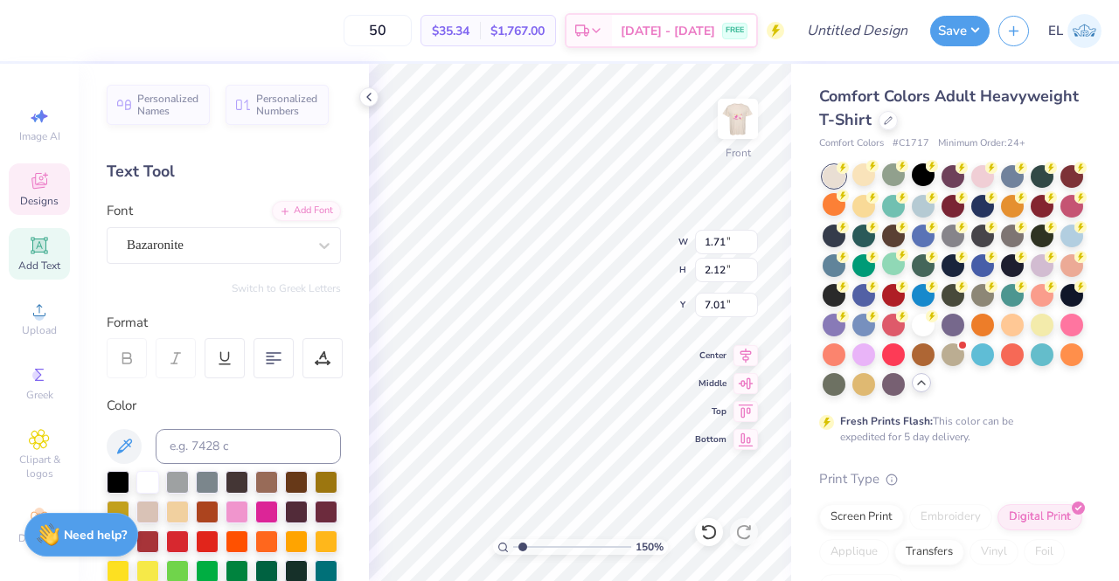
type input "2.41"
type input "5.82"
type input "1.4997924726004"
type input "5.66"
type input "1.47873902206927"
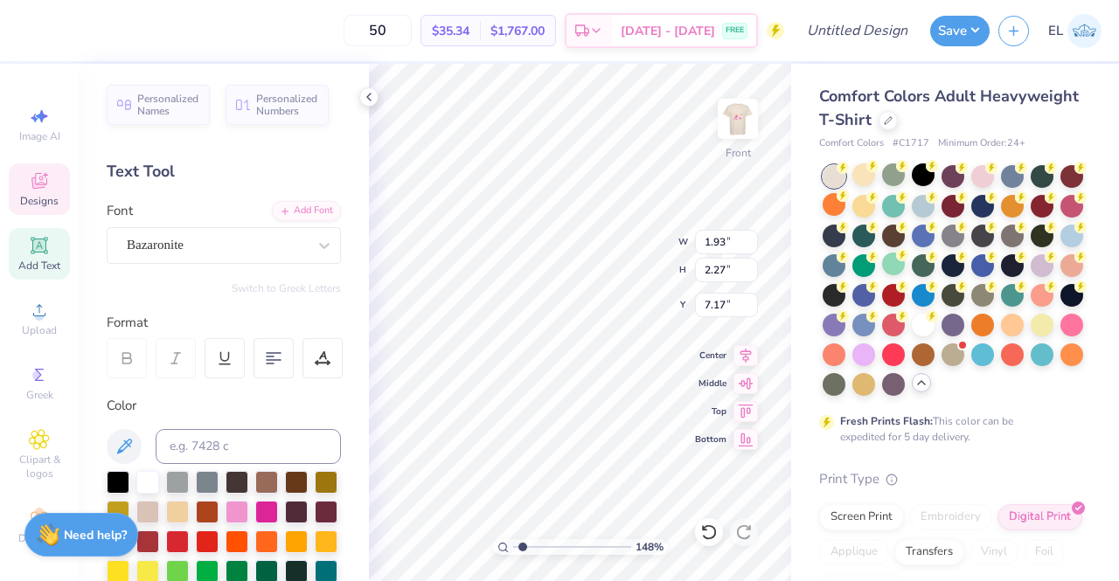
type input "1.84"
type input "2.24"
type input "7.16"
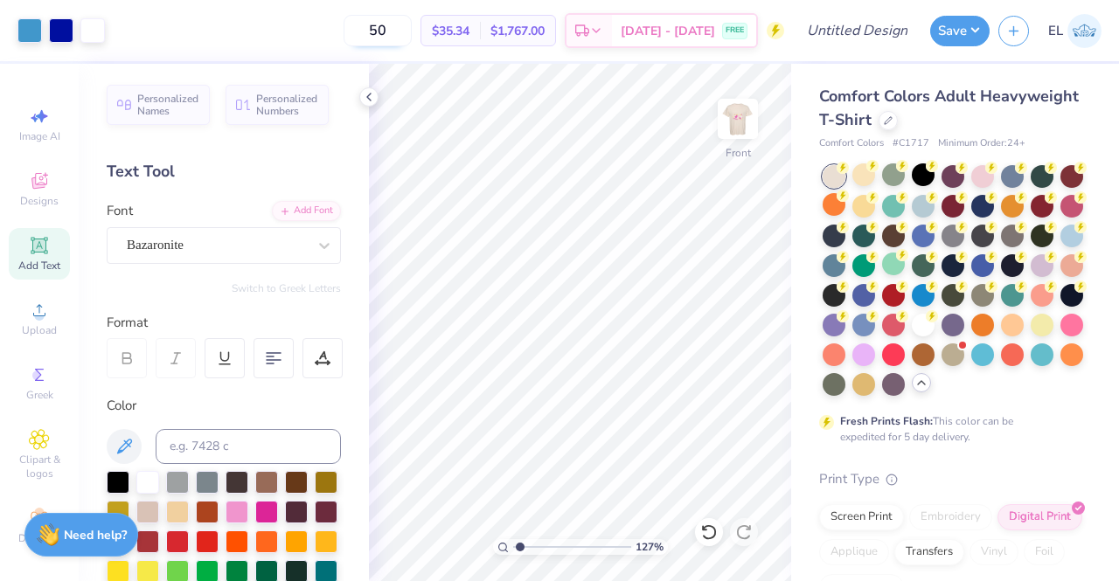
click at [412, 32] on input "50" at bounding box center [378, 30] width 68 height 31
click at [338, 28] on div "50 $35.34 Per Item $1,767.00 Total Est. Delivery [DATE] - [DATE] FREE" at bounding box center [449, 30] width 671 height 61
click at [748, 111] on img at bounding box center [738, 119] width 70 height 70
click at [737, 115] on img at bounding box center [738, 119] width 70 height 70
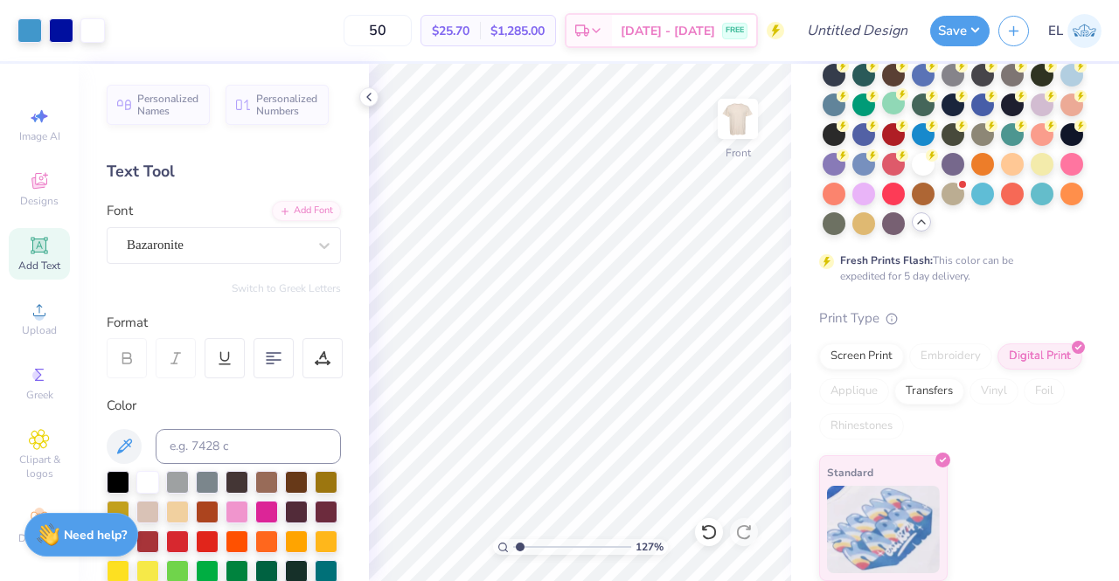
scroll to position [190, 0]
click at [860, 357] on div "Screen Print" at bounding box center [861, 354] width 85 height 26
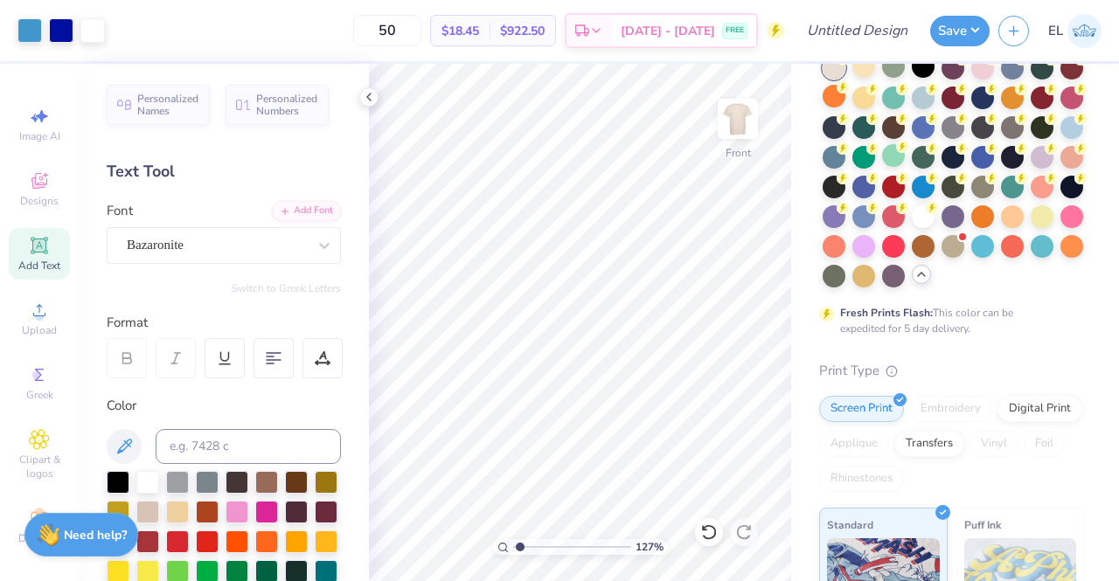
scroll to position [107, 0]
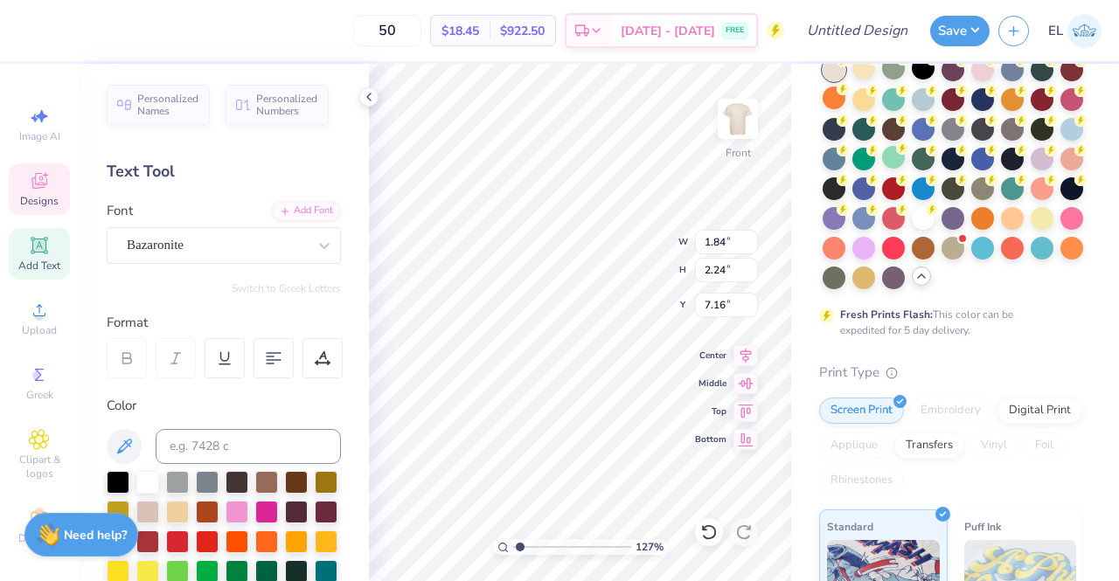
type input "1.26694464871322"
type input "7.19"
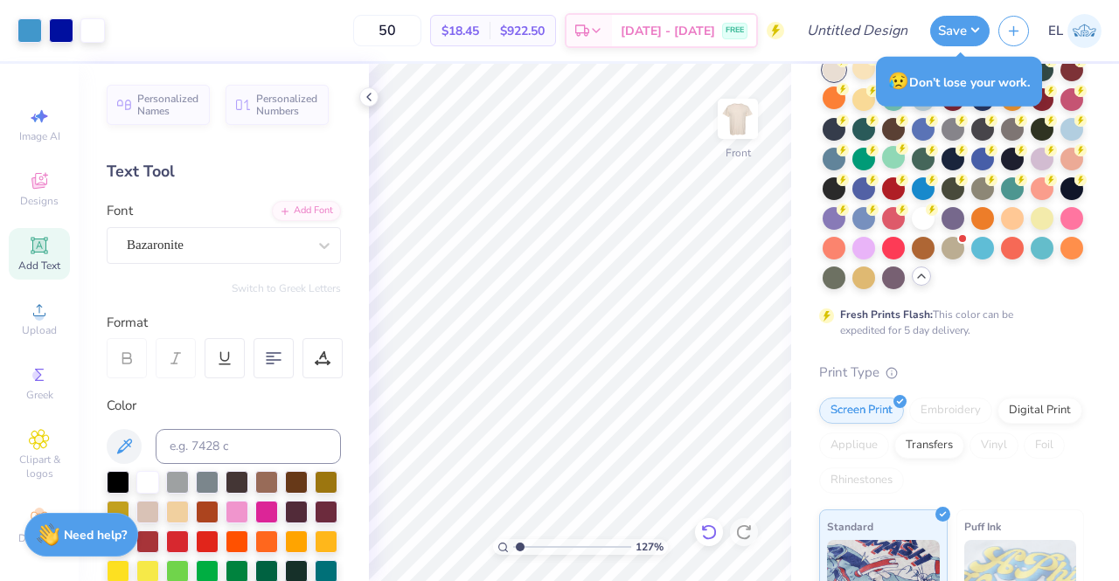
type input "1.26694464871322"
